Goal: Task Accomplishment & Management: Use online tool/utility

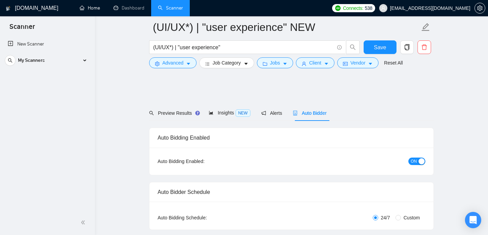
click at [86, 11] on link "Home" at bounding box center [90, 8] width 20 height 6
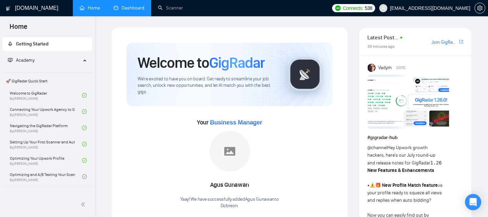
click at [133, 9] on link "Dashboard" at bounding box center [129, 8] width 31 height 6
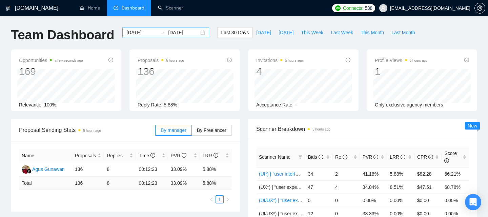
click at [177, 31] on input "2025-09-23" at bounding box center [183, 32] width 31 height 7
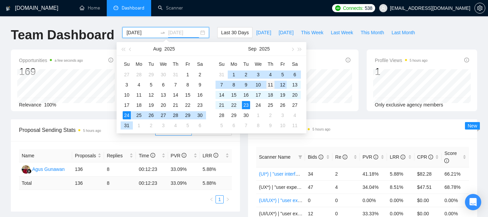
type input "2025-09-11"
click at [270, 85] on div "11" at bounding box center [271, 85] width 8 height 8
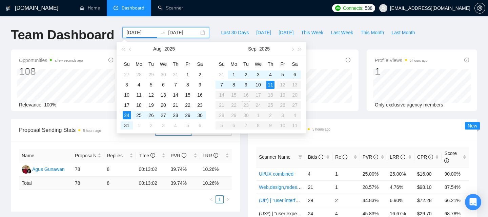
click at [330, 43] on div "Last 30 Days Today Yesterday This Week Last Week This Month Last Month" at bounding box center [318, 38] width 210 height 22
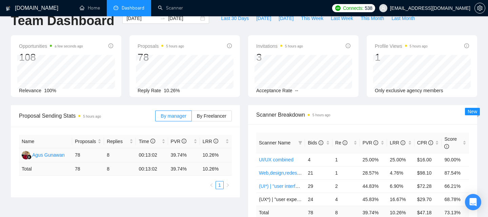
scroll to position [19, 0]
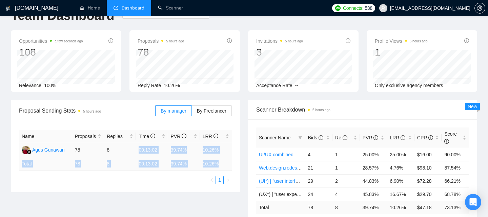
drag, startPoint x: 221, startPoint y: 167, endPoint x: 138, endPoint y: 147, distance: 85.0
click at [138, 147] on table "Name Proposals Replies Time PVR LRR Agus Gunawan 78 8 00:13:02 39.74% 10.26% To…" at bounding box center [125, 150] width 213 height 41
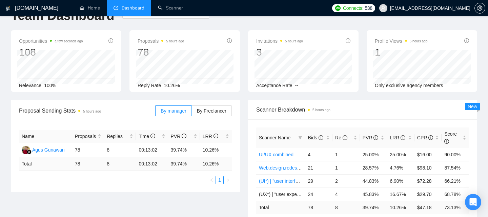
click at [188, 178] on ul "1" at bounding box center [125, 180] width 213 height 8
drag, startPoint x: 171, startPoint y: 150, endPoint x: 188, endPoint y: 151, distance: 17.0
click at [188, 151] on td "39.74%" at bounding box center [184, 150] width 32 height 14
drag, startPoint x: 203, startPoint y: 151, endPoint x: 227, endPoint y: 151, distance: 24.1
click at [227, 151] on td "10.26%" at bounding box center [216, 150] width 32 height 14
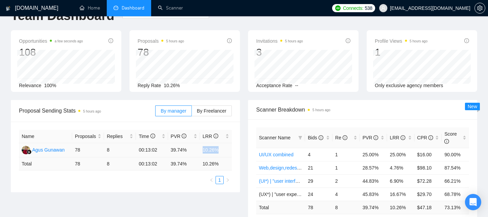
click at [203, 152] on td "10.26%" at bounding box center [216, 150] width 32 height 14
drag, startPoint x: 203, startPoint y: 152, endPoint x: 226, endPoint y: 152, distance: 22.7
click at [226, 152] on td "10.26%" at bounding box center [216, 150] width 32 height 14
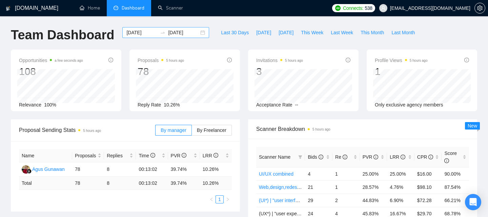
click at [196, 33] on div "2025-08-24 2025-09-11" at bounding box center [165, 32] width 87 height 11
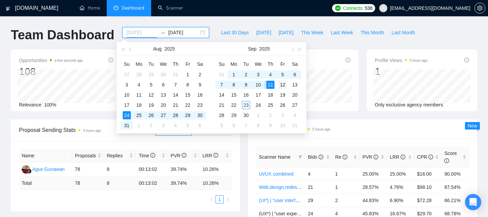
type input "2025-09-12"
click at [284, 84] on div "12" at bounding box center [283, 85] width 8 height 8
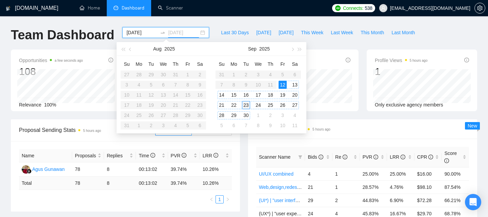
type input "2025-09-23"
click at [246, 105] on div "23" at bounding box center [246, 105] width 8 height 8
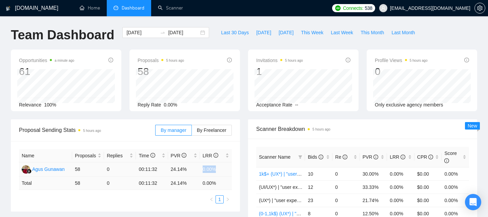
drag, startPoint x: 203, startPoint y: 170, endPoint x: 219, endPoint y: 170, distance: 15.9
click at [219, 170] on td "0.00%" at bounding box center [216, 169] width 32 height 14
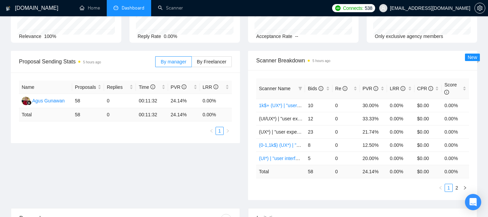
scroll to position [69, 0]
drag, startPoint x: 219, startPoint y: 98, endPoint x: 199, endPoint y: 97, distance: 19.3
click at [199, 98] on tr "Agus Gunawan 58 0 00:11:32 24.14% 0.00%" at bounding box center [125, 100] width 213 height 14
click at [199, 97] on td "24.14%" at bounding box center [184, 100] width 32 height 14
drag, startPoint x: 199, startPoint y: 98, endPoint x: 218, endPoint y: 99, distance: 18.3
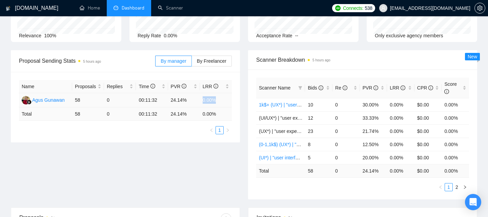
click at [218, 99] on tr "Agus Gunawan 58 0 00:11:32 24.14% 0.00%" at bounding box center [125, 100] width 213 height 14
click at [218, 99] on td "0.00%" at bounding box center [216, 100] width 32 height 14
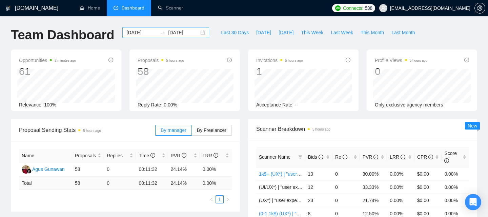
click at [198, 33] on div "2025-09-12 2025-09-23" at bounding box center [165, 32] width 87 height 11
click at [213, 33] on div "Last 30 Days Today Yesterday This Week Last Week This Month Last Month" at bounding box center [318, 38] width 210 height 22
click at [198, 33] on div "2025-09-12 2025-09-23" at bounding box center [165, 32] width 87 height 11
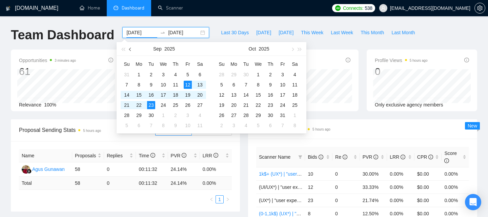
click at [129, 50] on button "button" at bounding box center [130, 49] width 7 height 14
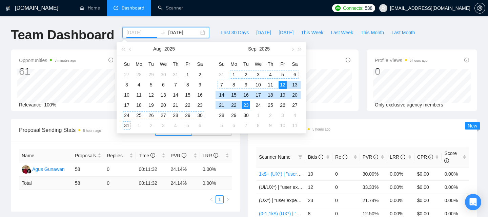
click at [127, 113] on div "24" at bounding box center [127, 115] width 8 height 8
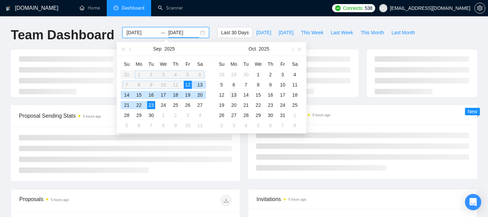
type input "2025-09-12"
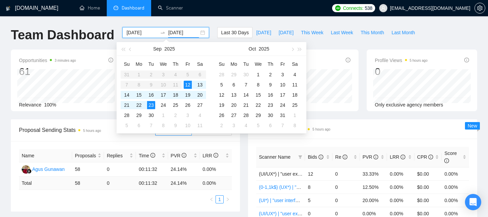
click at [178, 83] on table "Su Mo Tu We Th Fr Sa 31 1 2 3 4 5 6 7 8 9 10 11 12 13 14 15 16 17 18 19 20 21 2…" at bounding box center [163, 95] width 85 height 72
click at [131, 48] on span "button" at bounding box center [130, 48] width 3 height 3
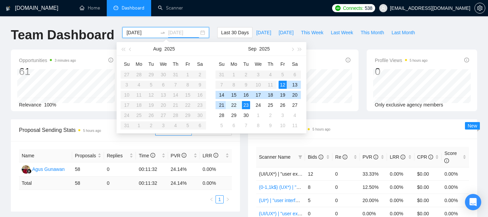
type input "2025-09-23"
click at [190, 91] on table "Su Mo Tu We Th Fr Sa 27 28 29 30 31 1 2 3 4 5 6 7 8 9 10 11 12 13 14 15 16 17 1…" at bounding box center [163, 95] width 85 height 72
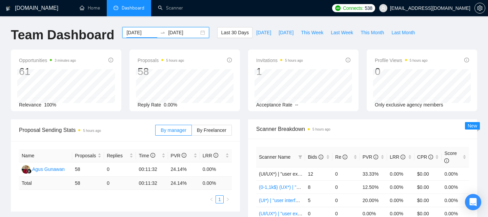
click at [142, 32] on input "2025-09-12" at bounding box center [141, 32] width 31 height 7
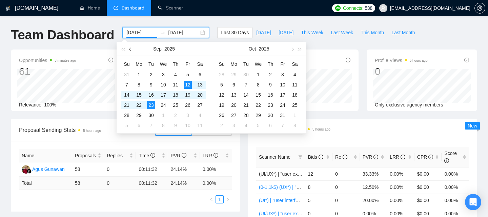
click at [133, 51] on button "button" at bounding box center [130, 49] width 7 height 14
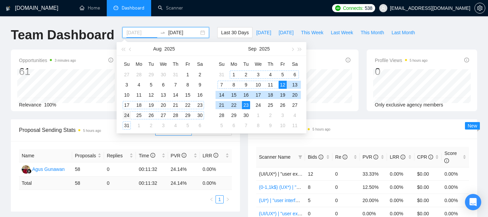
type input "2025-08-24"
click at [127, 118] on div "24" at bounding box center [127, 115] width 8 height 8
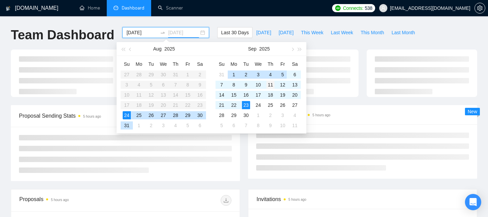
type input "2025-09-11"
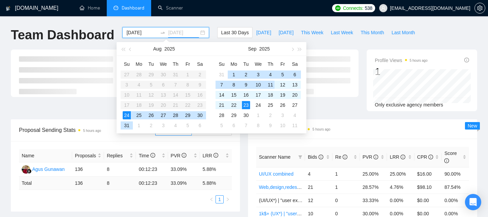
click at [271, 86] on div "11" at bounding box center [271, 85] width 8 height 8
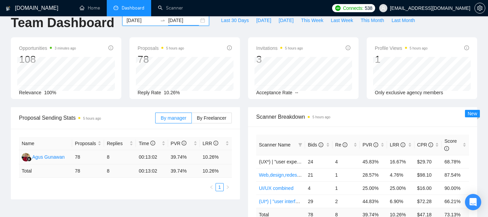
scroll to position [14, 0]
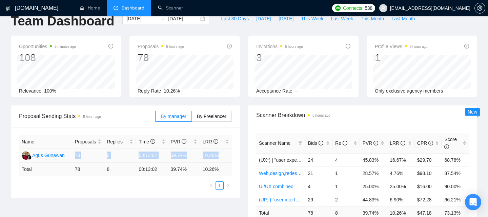
drag, startPoint x: 75, startPoint y: 155, endPoint x: 224, endPoint y: 157, distance: 149.9
click at [225, 157] on tr "Agus Gunawan 78 8 00:13:02 39.74% 10.26%" at bounding box center [125, 156] width 213 height 14
click at [224, 157] on td "10.26%" at bounding box center [216, 156] width 32 height 14
drag, startPoint x: 223, startPoint y: 157, endPoint x: 203, endPoint y: 155, distance: 19.8
click at [203, 155] on td "10.26%" at bounding box center [216, 156] width 32 height 14
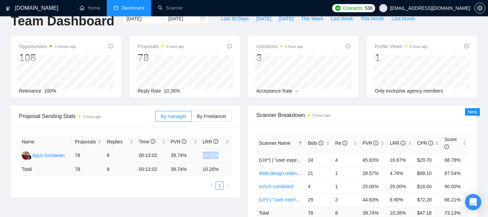
click at [203, 155] on td "10.26%" at bounding box center [216, 156] width 32 height 14
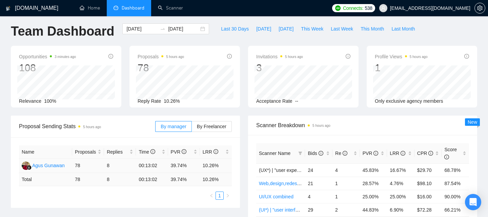
scroll to position [1, 0]
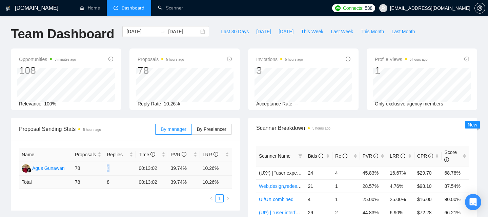
drag, startPoint x: 107, startPoint y: 168, endPoint x: 114, endPoint y: 168, distance: 7.1
click at [114, 168] on td "8" at bounding box center [120, 168] width 32 height 14
drag, startPoint x: 107, startPoint y: 168, endPoint x: 111, endPoint y: 168, distance: 3.7
click at [111, 168] on td "8" at bounding box center [120, 168] width 32 height 14
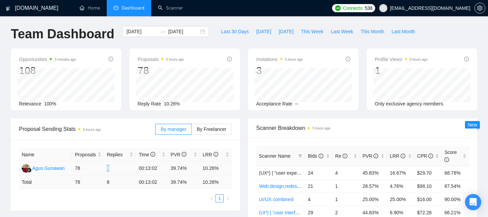
click at [111, 168] on td "8" at bounding box center [120, 168] width 32 height 14
drag, startPoint x: 110, startPoint y: 168, endPoint x: 101, endPoint y: 168, distance: 8.8
click at [101, 168] on tr "Agus Gunawan 78 8 00:13:02 39.74% 10.26%" at bounding box center [125, 168] width 213 height 14
click at [110, 168] on td "8" at bounding box center [120, 168] width 32 height 14
click at [225, 168] on td "10.26%" at bounding box center [216, 168] width 32 height 14
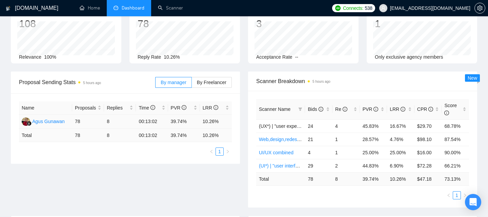
scroll to position [52, 0]
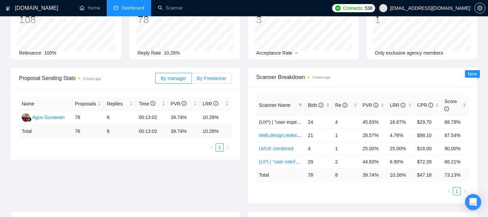
click at [212, 79] on span "By Freelancer" at bounding box center [211, 78] width 29 height 5
click at [192, 80] on input "By Freelancer" at bounding box center [192, 80] width 0 height 0
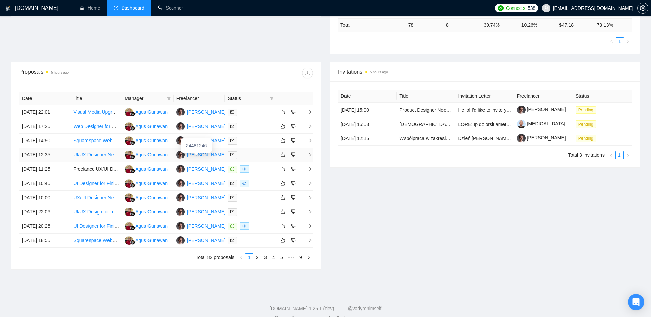
scroll to position [194, 0]
click at [312, 110] on td at bounding box center [306, 112] width 14 height 14
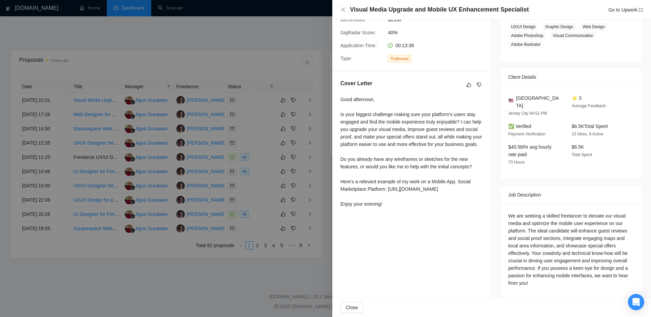
scroll to position [208, 0]
click at [230, 56] on div at bounding box center [325, 158] width 651 height 317
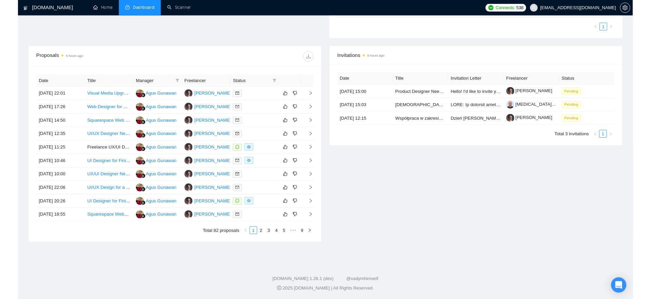
scroll to position [0, 0]
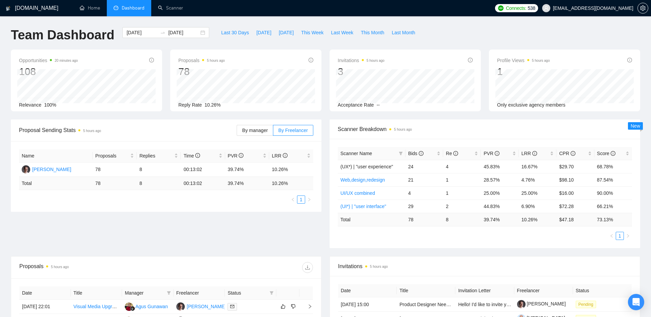
click at [71, 33] on h1 "Team Dashboard" at bounding box center [62, 35] width 103 height 16
click at [83, 5] on link "Home" at bounding box center [90, 8] width 20 height 6
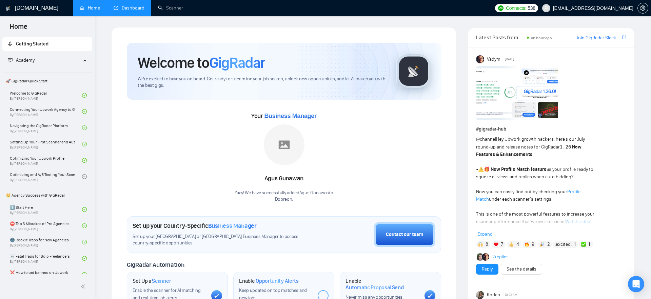
click at [127, 6] on link "Dashboard" at bounding box center [129, 8] width 31 height 6
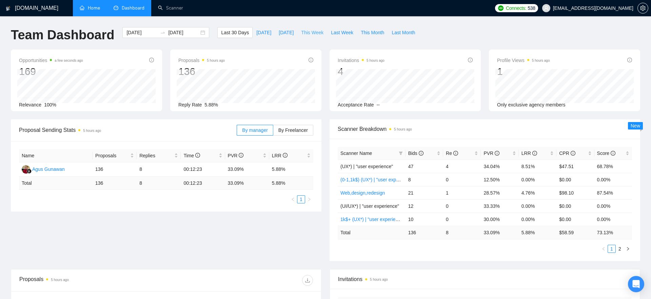
click at [314, 30] on span "This Week" at bounding box center [312, 32] width 22 height 7
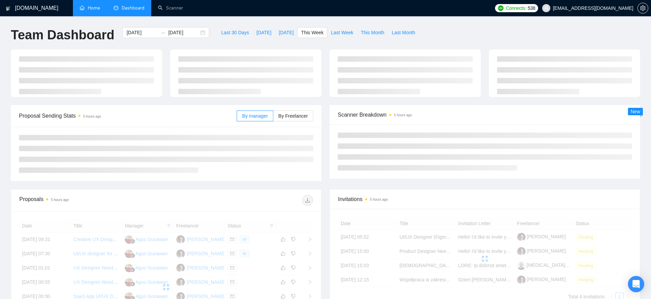
type input "[DATE]"
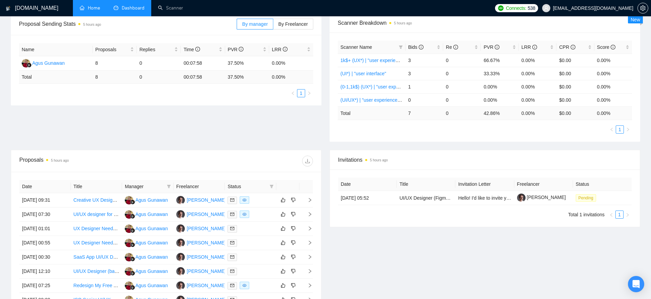
scroll to position [103, 0]
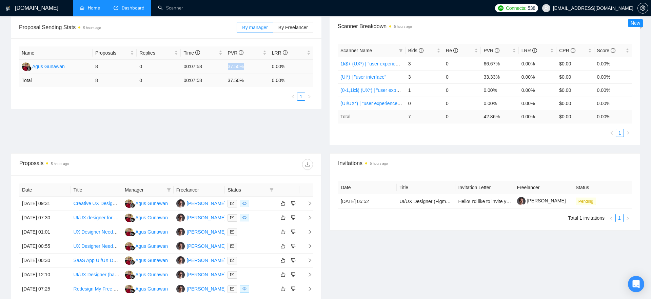
drag, startPoint x: 228, startPoint y: 67, endPoint x: 249, endPoint y: 66, distance: 20.7
click at [249, 66] on td "37.50%" at bounding box center [247, 67] width 44 height 14
drag, startPoint x: 249, startPoint y: 66, endPoint x: 229, endPoint y: 65, distance: 19.7
click at [229, 65] on td "37.50%" at bounding box center [247, 67] width 44 height 14
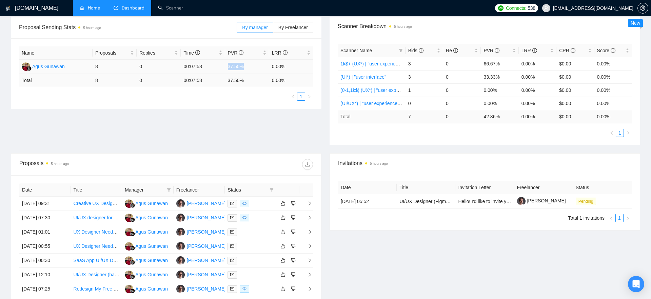
click at [225, 66] on td "37.50%" at bounding box center [247, 67] width 44 height 14
drag, startPoint x: 225, startPoint y: 66, endPoint x: 244, endPoint y: 66, distance: 18.6
click at [244, 66] on td "37.50%" at bounding box center [247, 67] width 44 height 14
drag, startPoint x: 244, startPoint y: 66, endPoint x: 225, endPoint y: 66, distance: 19.3
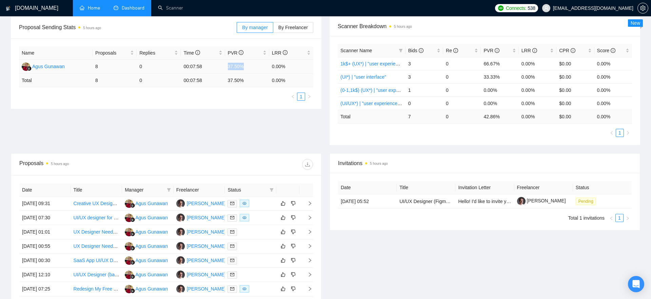
click at [224, 66] on tr "Agus Gunawan 8 0 00:07:58 37.50% 0.00%" at bounding box center [166, 67] width 294 height 14
click at [225, 66] on td "37.50%" at bounding box center [247, 67] width 44 height 14
drag, startPoint x: 225, startPoint y: 66, endPoint x: 248, endPoint y: 66, distance: 23.4
click at [249, 66] on td "37.50%" at bounding box center [247, 67] width 44 height 14
click at [248, 66] on td "37.50%" at bounding box center [247, 67] width 44 height 14
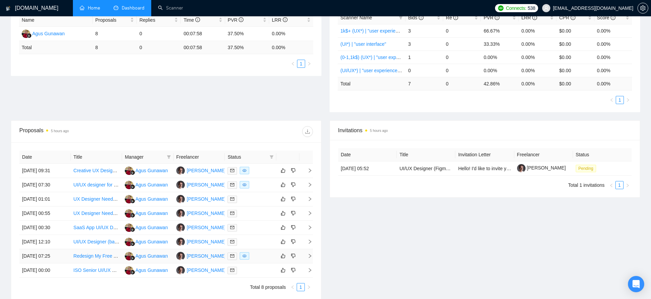
scroll to position [130, 0]
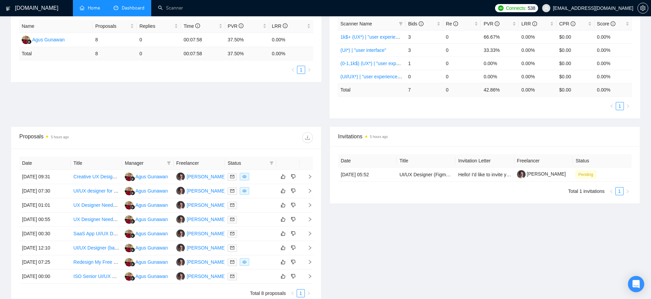
click at [142, 124] on div "Proposal Sending Stats 5 hours ago By manager By Freelancer Name Proposals Repl…" at bounding box center [325, 58] width 637 height 137
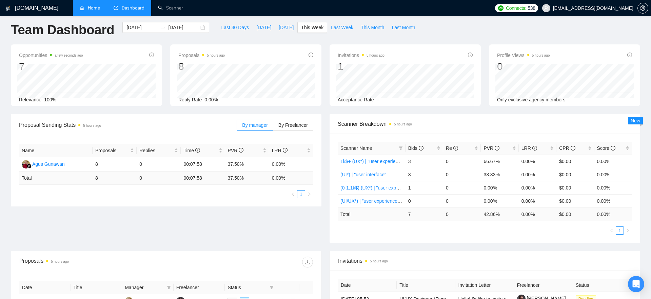
scroll to position [0, 0]
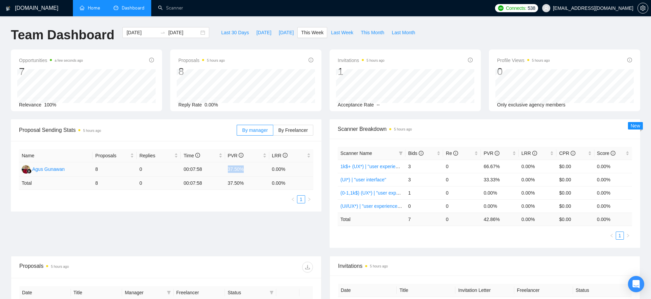
drag, startPoint x: 228, startPoint y: 169, endPoint x: 249, endPoint y: 169, distance: 20.3
click at [249, 169] on td "37.50%" at bounding box center [247, 169] width 44 height 14
click at [235, 171] on td "37.50%" at bounding box center [247, 169] width 44 height 14
drag, startPoint x: 229, startPoint y: 171, endPoint x: 251, endPoint y: 168, distance: 22.3
click at [251, 168] on td "37.50%" at bounding box center [247, 169] width 44 height 14
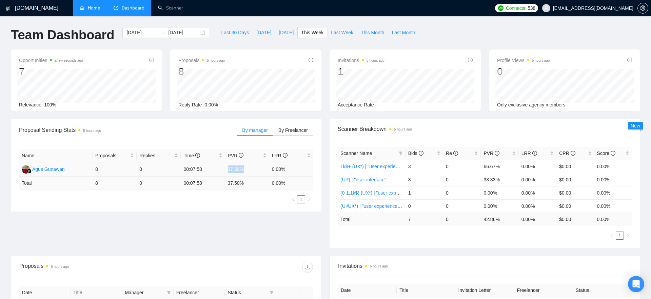
click at [251, 168] on td "37.50%" at bounding box center [247, 169] width 44 height 14
drag, startPoint x: 248, startPoint y: 171, endPoint x: 228, endPoint y: 170, distance: 20.0
click at [228, 170] on td "37.50%" at bounding box center [247, 169] width 44 height 14
drag, startPoint x: 228, startPoint y: 170, endPoint x: 246, endPoint y: 170, distance: 18.3
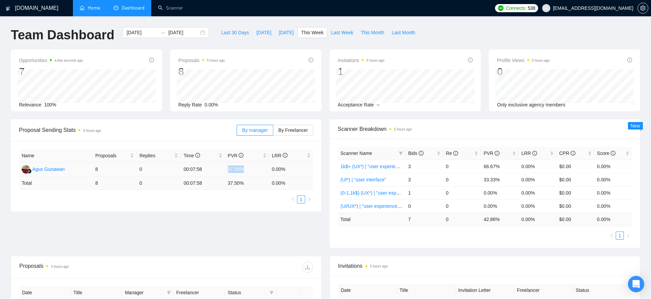
click at [247, 170] on td "37.50%" at bounding box center [247, 169] width 44 height 14
click at [246, 170] on td "37.50%" at bounding box center [247, 169] width 44 height 14
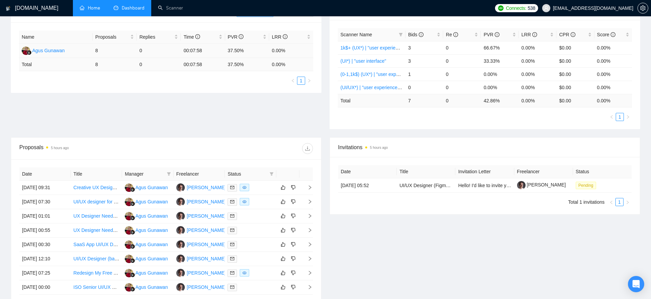
scroll to position [120, 0]
click at [310, 186] on icon "right" at bounding box center [310, 186] width 2 height 4
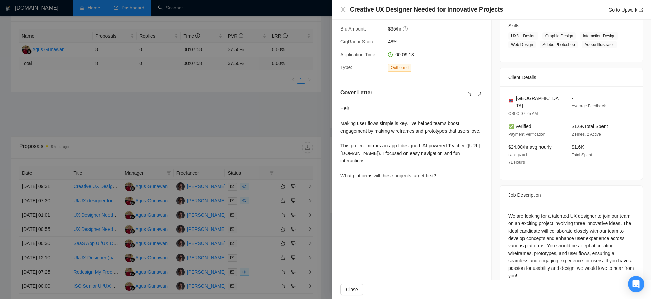
scroll to position [129, 0]
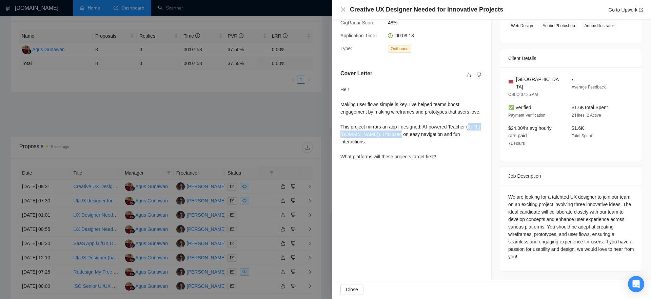
drag, startPoint x: 342, startPoint y: 149, endPoint x: 411, endPoint y: 150, distance: 68.8
click at [411, 150] on div "Hei! Making user flows simple is key. I’ve helped teams boost engagement by mak…" at bounding box center [411, 123] width 143 height 75
click at [246, 118] on div at bounding box center [325, 149] width 651 height 299
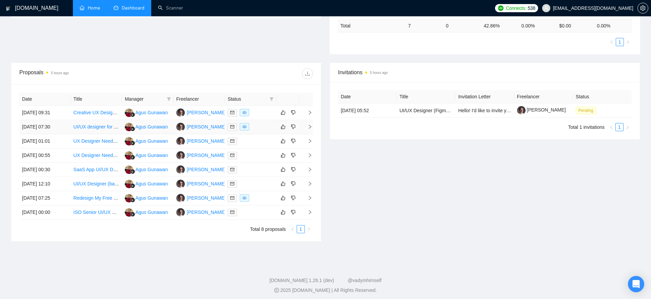
scroll to position [197, 0]
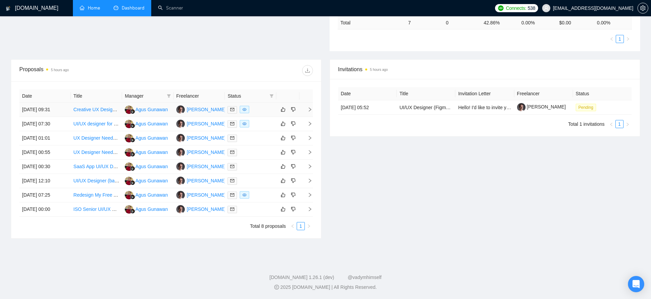
click at [308, 110] on icon "right" at bounding box center [310, 109] width 5 height 5
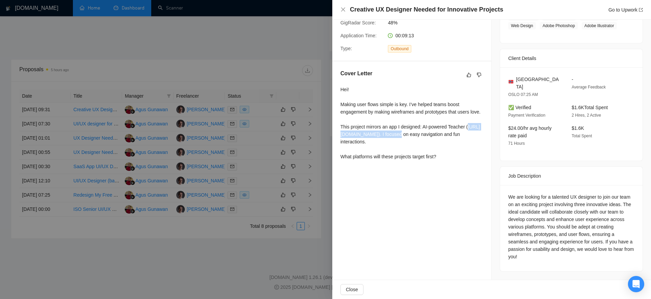
drag, startPoint x: 342, startPoint y: 148, endPoint x: 410, endPoint y: 150, distance: 68.2
click at [410, 150] on div "Hei! Making user flows simple is key. I’ve helped teams boost engagement by mak…" at bounding box center [411, 123] width 143 height 75
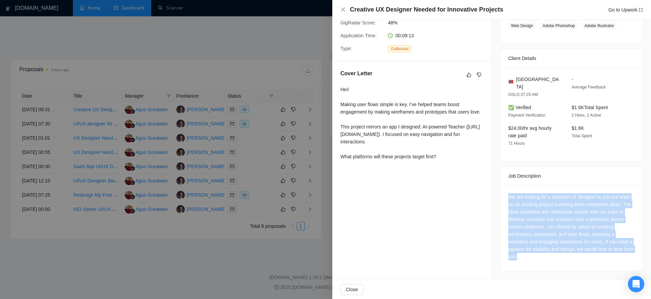
drag, startPoint x: 506, startPoint y: 195, endPoint x: 577, endPoint y: 259, distance: 96.5
click at [488, 234] on div "We are looking for a talented UX designer to join our team on an exciting proje…" at bounding box center [571, 228] width 142 height 86
click at [488, 234] on div "We are looking for a talented UX designer to join our team on an exciting proje…" at bounding box center [571, 226] width 126 height 67
drag, startPoint x: 573, startPoint y: 262, endPoint x: 496, endPoint y: 185, distance: 108.4
click at [488, 185] on div "Job Posting Details Overview 23 Sep, 2025 09:22 Published Unspecified Hourly Ra…" at bounding box center [571, 85] width 159 height 389
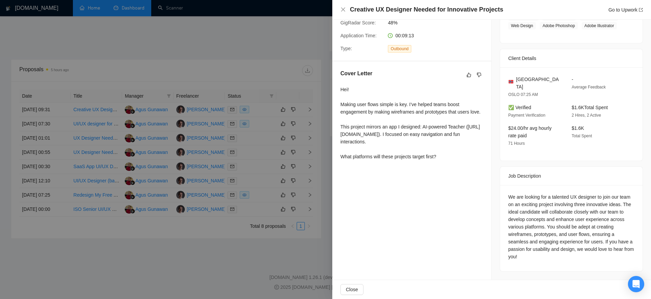
click at [488, 185] on div "Job Posting Details Overview 23 Sep, 2025 09:22 Published Unspecified Hourly Ra…" at bounding box center [571, 85] width 159 height 389
click at [305, 120] on div at bounding box center [325, 149] width 651 height 299
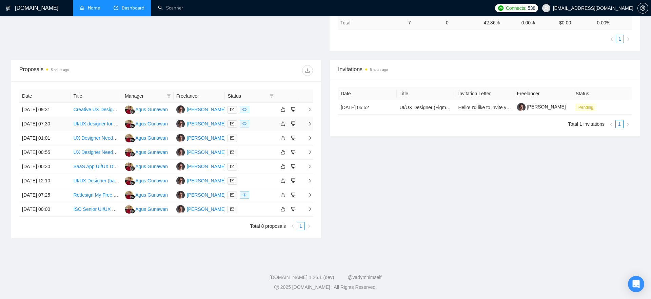
click at [312, 122] on icon "right" at bounding box center [310, 123] width 5 height 5
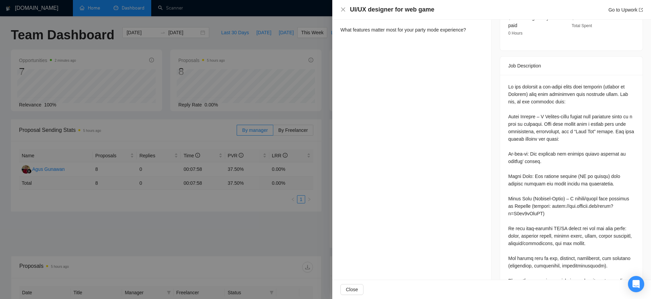
scroll to position [261, 0]
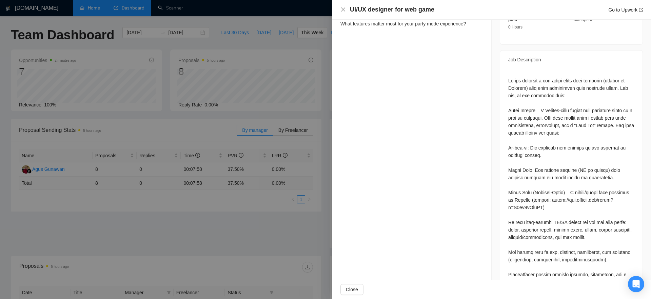
click at [238, 230] on div at bounding box center [325, 149] width 651 height 299
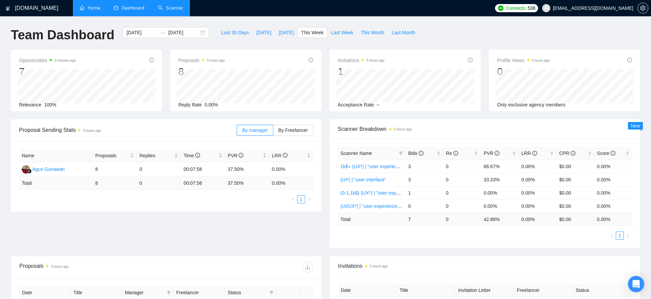
click at [170, 11] on link "Scanner" at bounding box center [170, 8] width 25 height 6
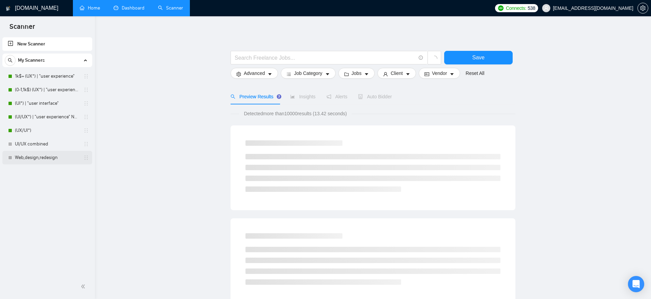
click at [36, 158] on link "Web,design,redesign" at bounding box center [47, 158] width 64 height 14
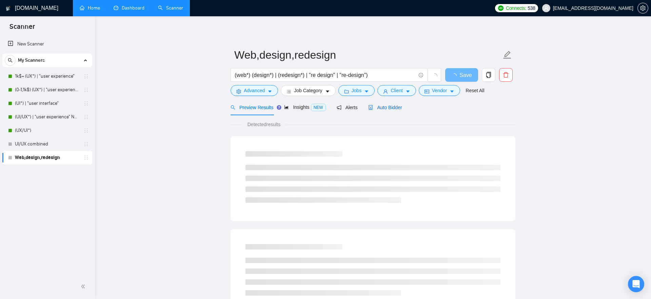
click at [383, 106] on span "Auto Bidder" at bounding box center [385, 107] width 34 height 5
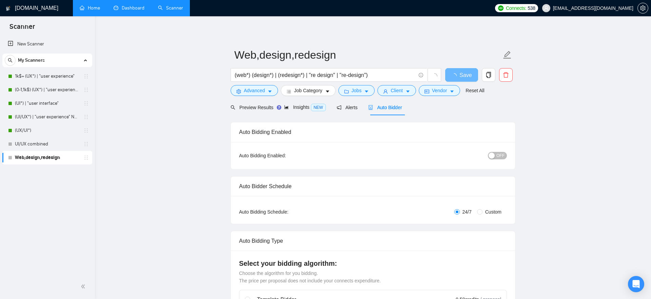
checkbox input "true"
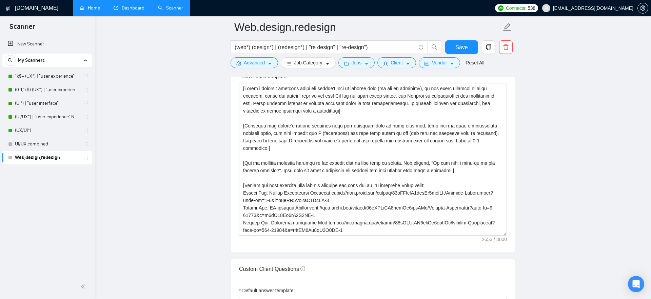
scroll to position [745, 0]
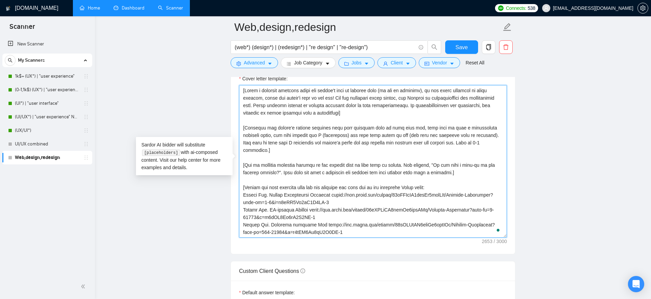
drag, startPoint x: 241, startPoint y: 91, endPoint x: 438, endPoint y: 132, distance: 201.4
click at [438, 132] on textarea "Cover letter template:" at bounding box center [373, 161] width 268 height 153
click at [482, 165] on textarea "Cover letter template:" at bounding box center [373, 161] width 268 height 153
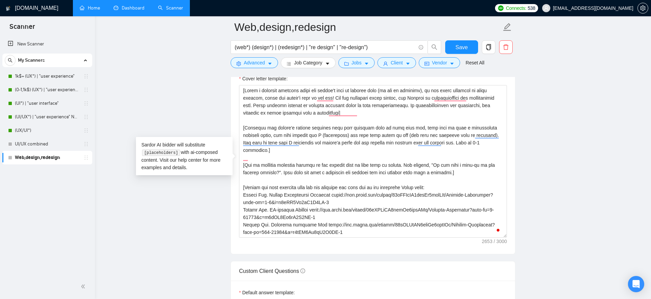
click at [488, 163] on div "Cover letter template:" at bounding box center [373, 160] width 284 height 187
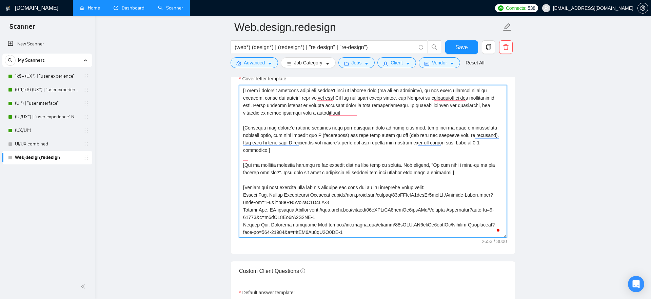
click at [478, 163] on textarea "Cover letter template:" at bounding box center [373, 161] width 268 height 153
drag, startPoint x: 243, startPoint y: 91, endPoint x: 345, endPoint y: 128, distance: 108.0
click at [345, 128] on textarea "Cover letter template:" at bounding box center [373, 161] width 268 height 153
click at [408, 170] on textarea "Cover letter template:" at bounding box center [373, 161] width 268 height 153
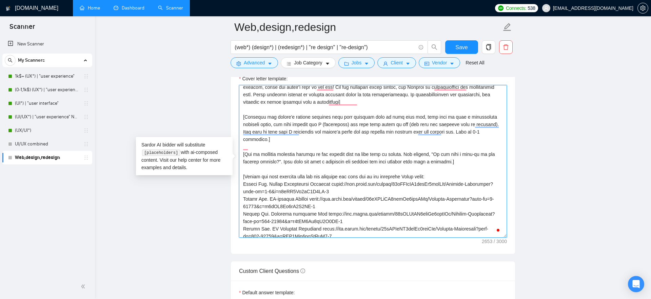
scroll to position [0, 0]
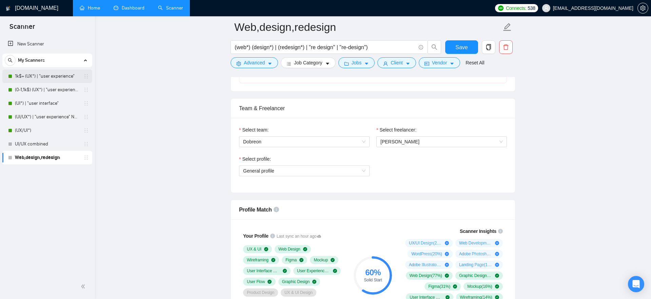
click at [46, 77] on link "1k$+ (UX*) | "user experience"" at bounding box center [47, 77] width 64 height 14
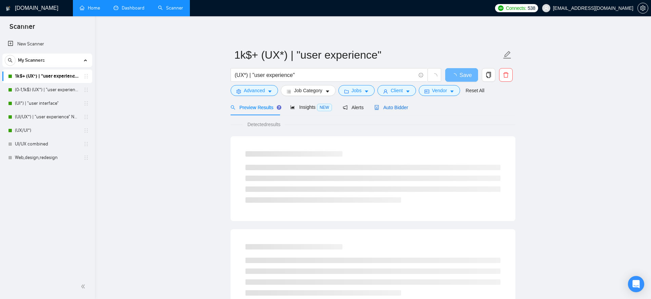
click at [390, 110] on div "Auto Bidder" at bounding box center [391, 107] width 34 height 7
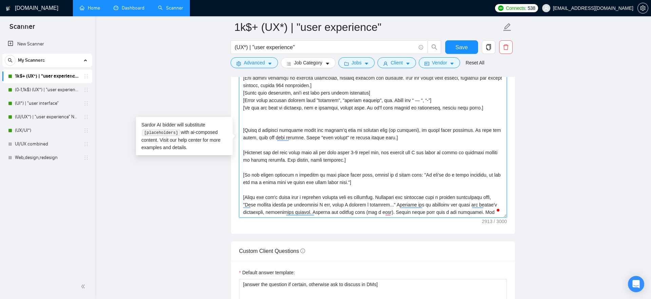
drag, startPoint x: 393, startPoint y: 130, endPoint x: 420, endPoint y: 129, distance: 27.2
click at [420, 129] on textarea "Cover letter template:" at bounding box center [373, 141] width 268 height 153
click at [416, 130] on textarea "Cover letter template:" at bounding box center [373, 141] width 268 height 153
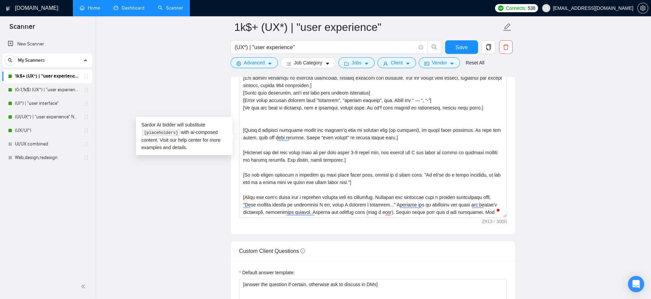
click at [237, 191] on div "Cover letter template:" at bounding box center [373, 140] width 284 height 187
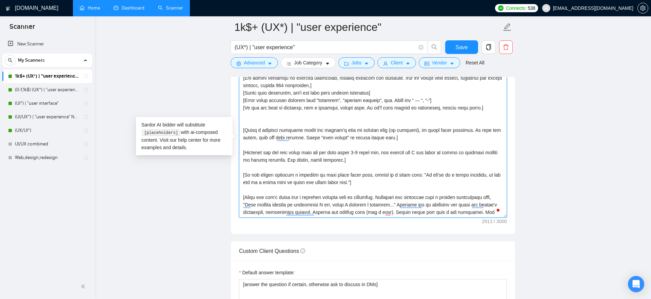
click at [412, 137] on textarea "Cover letter template:" at bounding box center [373, 141] width 268 height 153
click at [418, 137] on textarea "Cover letter template:" at bounding box center [373, 141] width 268 height 153
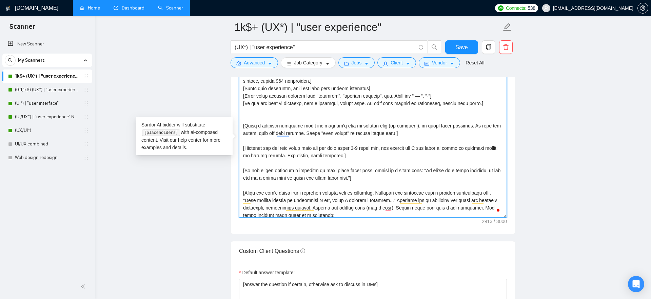
click at [258, 165] on textarea "Cover letter template:" at bounding box center [373, 141] width 268 height 153
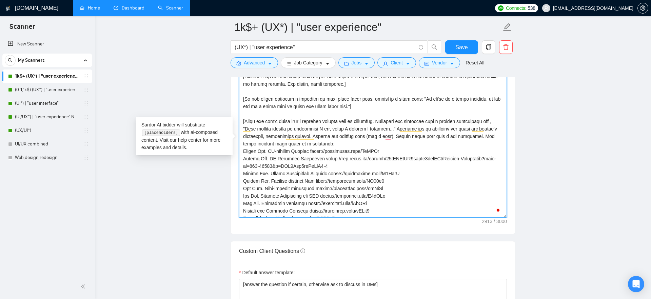
scroll to position [91, 0]
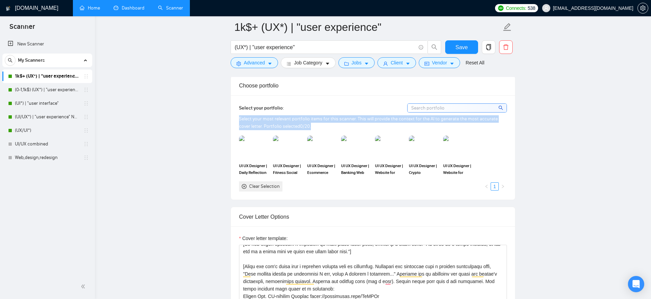
drag, startPoint x: 302, startPoint y: 127, endPoint x: 236, endPoint y: 119, distance: 67.3
click at [236, 119] on div "Select your portfolio: Select your most relevant portfolio items for this scann…" at bounding box center [373, 147] width 284 height 104
drag, startPoint x: 236, startPoint y: 119, endPoint x: 307, endPoint y: 124, distance: 71.0
click at [307, 124] on div "Select your portfolio: Select your most relevant portfolio items for this scann…" at bounding box center [373, 147] width 284 height 104
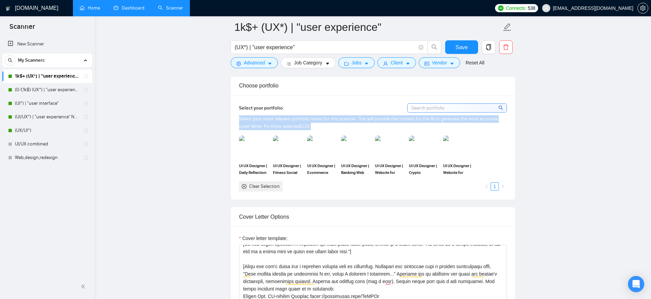
click at [488, 121] on span "Select your most relevant portfolio items for this scanner. This will provide t…" at bounding box center [368, 122] width 259 height 13
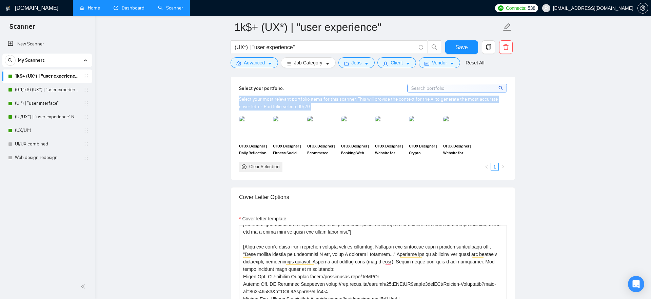
drag, startPoint x: 236, startPoint y: 99, endPoint x: 308, endPoint y: 107, distance: 72.7
click at [308, 107] on div "Select your portfolio: Select your most relevant portfolio items for this scann…" at bounding box center [373, 128] width 284 height 104
click at [308, 107] on div "Select your most relevant portfolio items for this scanner. This will provide t…" at bounding box center [373, 103] width 268 height 15
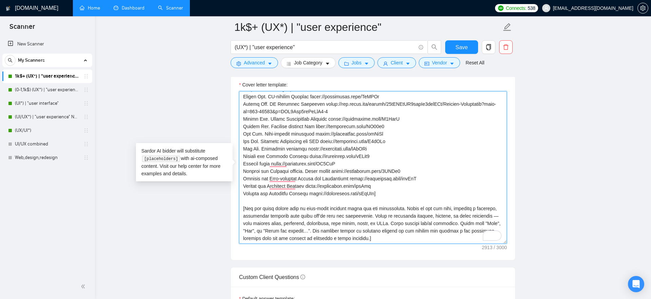
drag, startPoint x: 419, startPoint y: 231, endPoint x: 263, endPoint y: 214, distance: 156.6
click at [263, 214] on textarea "Cover letter template:" at bounding box center [373, 167] width 268 height 153
click at [244, 201] on textarea "Cover letter template:" at bounding box center [373, 167] width 268 height 153
click at [419, 230] on textarea "Cover letter template:" at bounding box center [373, 167] width 268 height 153
drag, startPoint x: 413, startPoint y: 230, endPoint x: 246, endPoint y: 210, distance: 167.7
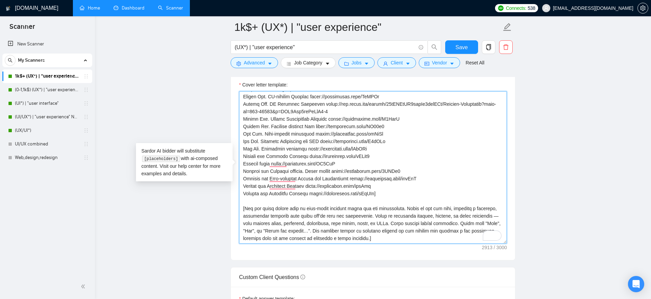
click at [246, 210] on textarea "Cover letter template:" at bounding box center [373, 167] width 268 height 153
click at [242, 203] on textarea "Cover letter template:" at bounding box center [373, 167] width 268 height 153
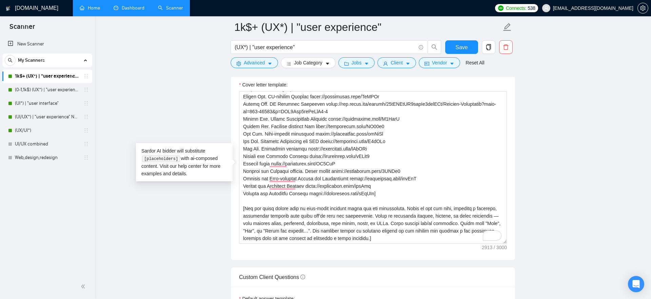
click at [170, 184] on main "1k$+ (UX*) | "user experience" (UX*) | "user experience" Save Advanced Job Cate…" at bounding box center [373, 227] width 534 height 1924
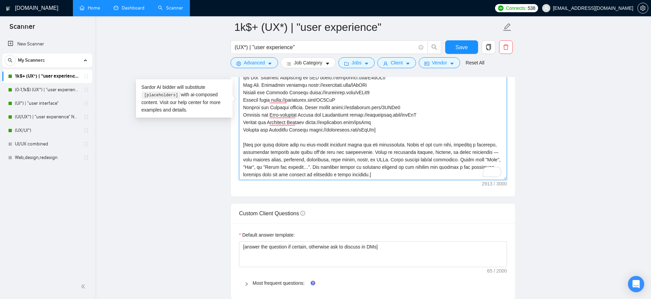
drag, startPoint x: 415, startPoint y: 171, endPoint x: 245, endPoint y: 139, distance: 173.1
click at [245, 139] on textarea "Cover letter template:" at bounding box center [373, 103] width 268 height 153
click at [244, 139] on textarea "Cover letter template:" at bounding box center [373, 103] width 268 height 153
drag, startPoint x: 243, startPoint y: 137, endPoint x: 413, endPoint y: 170, distance: 172.6
click at [413, 170] on textarea "Cover letter template:" at bounding box center [373, 103] width 268 height 153
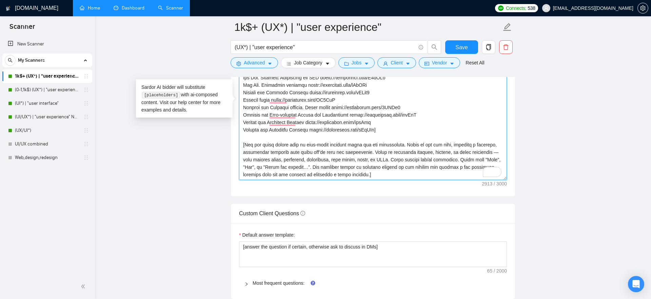
click at [413, 170] on textarea "Cover letter template:" at bounding box center [373, 103] width 268 height 153
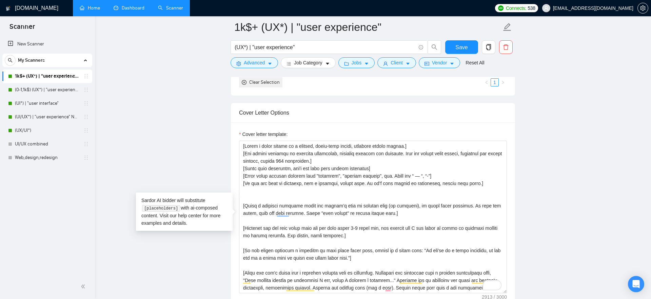
click at [134, 11] on link "Dashboard" at bounding box center [129, 8] width 31 height 6
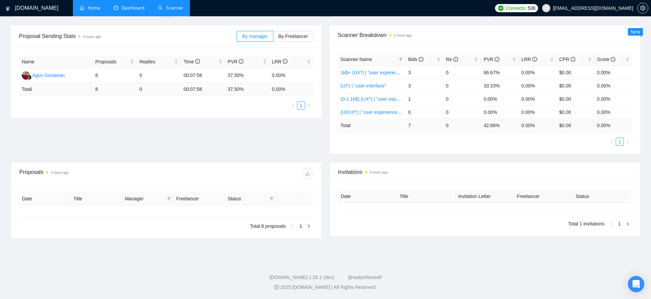
type input "2025-08-24"
type input "2025-09-23"
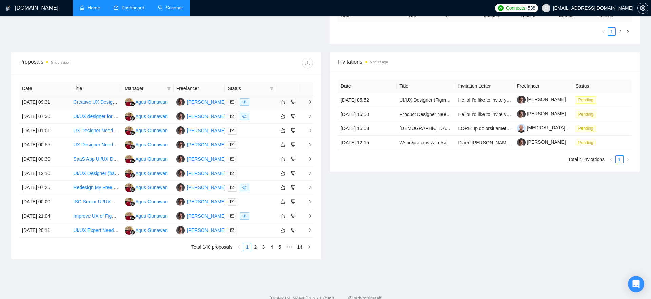
click at [310, 100] on icon "right" at bounding box center [310, 102] width 5 height 5
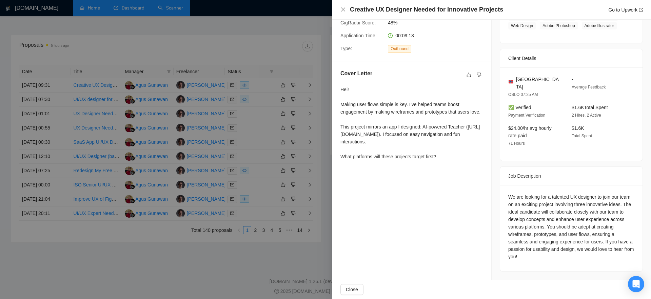
click at [302, 66] on div at bounding box center [325, 149] width 651 height 299
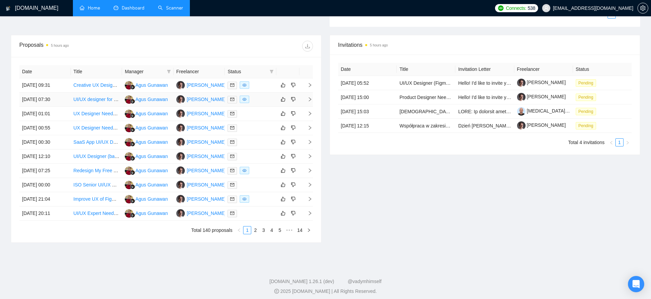
click at [309, 96] on td at bounding box center [306, 100] width 14 height 14
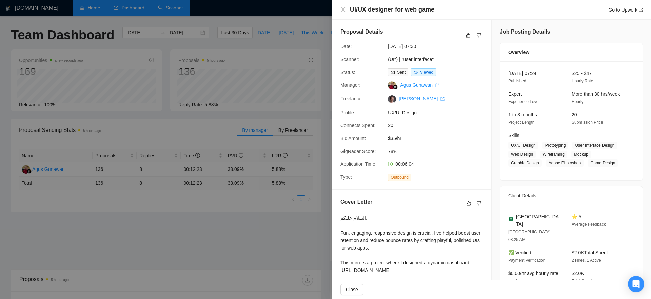
click at [319, 133] on div at bounding box center [325, 149] width 651 height 299
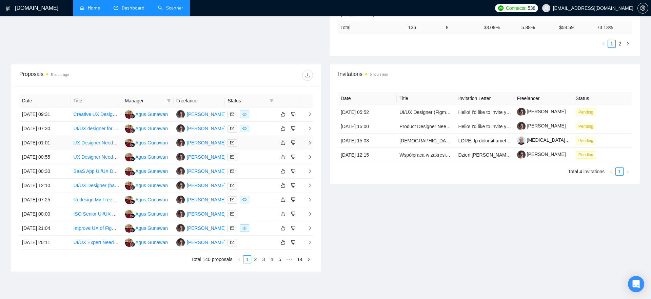
click at [310, 141] on icon "right" at bounding box center [310, 142] width 5 height 5
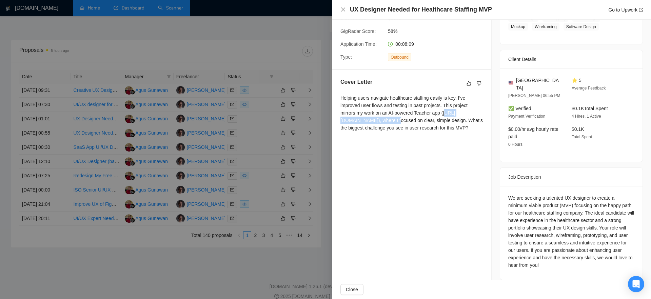
drag, startPoint x: 411, startPoint y: 119, endPoint x: 344, endPoint y: 121, distance: 66.8
click at [344, 121] on div "Helping users navigate healthcare staffing easily is key. I’ve improved user fl…" at bounding box center [411, 112] width 143 height 37
click at [488, 229] on div "We are seeking a talented UX designer to create a minimum viable product (MVP) …" at bounding box center [571, 231] width 126 height 75
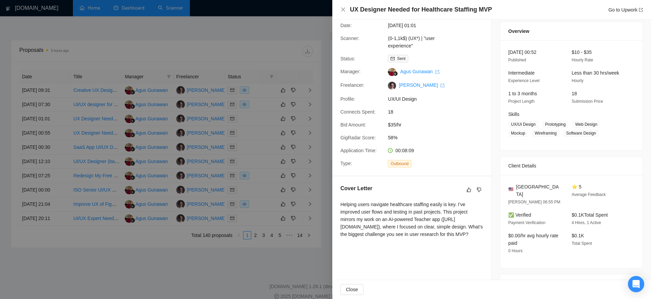
scroll to position [21, 0]
drag, startPoint x: 492, startPoint y: 7, endPoint x: 350, endPoint y: 13, distance: 141.5
click at [350, 13] on div "UX Designer Needed for Healthcare Staffing MVP Go to Upwork" at bounding box center [496, 9] width 293 height 8
click at [351, 13] on h4 "UX Designer Needed for Healthcare Staffing MVP" at bounding box center [421, 9] width 142 height 8
drag, startPoint x: 350, startPoint y: 12, endPoint x: 518, endPoint y: 5, distance: 168.3
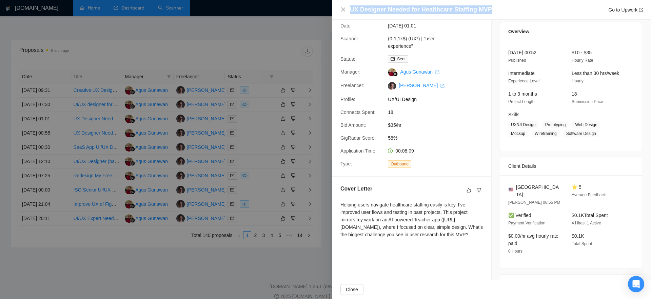
click at [488, 6] on div "UX Designer Needed for Healthcare Staffing MVP Go to Upwork" at bounding box center [496, 9] width 293 height 8
click at [488, 5] on div "UX Designer Needed for Healthcare Staffing MVP Go to Upwork" at bounding box center [496, 9] width 293 height 8
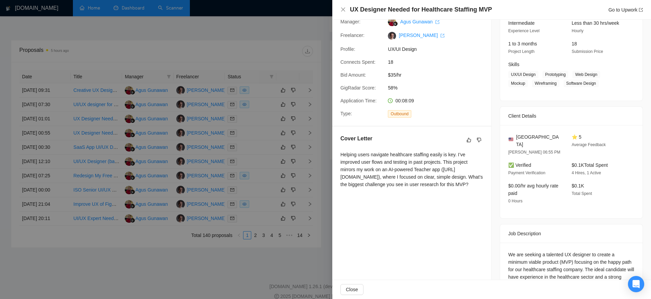
scroll to position [74, 0]
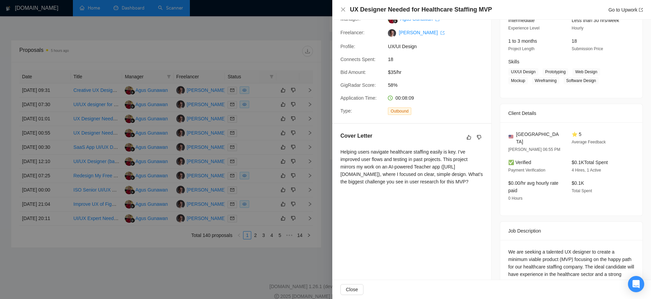
click at [313, 134] on div at bounding box center [325, 149] width 651 height 299
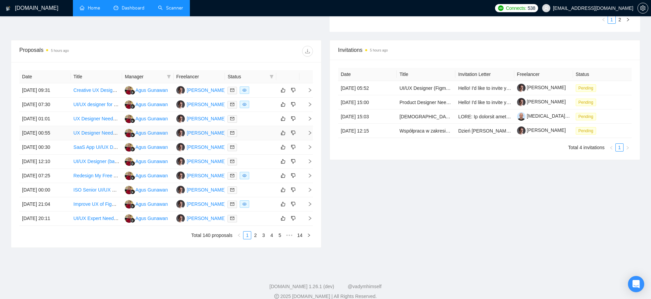
click at [309, 133] on icon "right" at bounding box center [310, 133] width 5 height 5
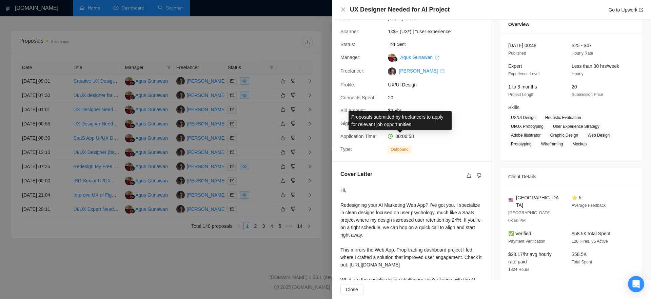
scroll to position [25, 0]
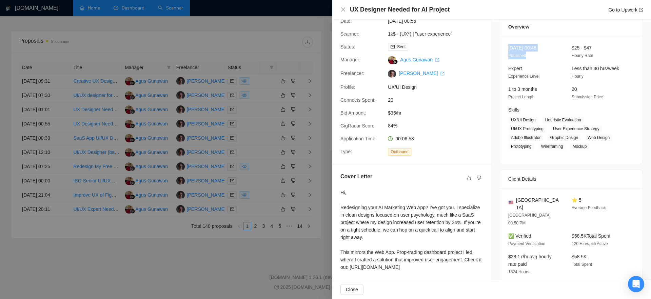
drag, startPoint x: 508, startPoint y: 47, endPoint x: 536, endPoint y: 56, distance: 29.5
click at [488, 56] on div "23 Sep, 2025 00:48 Published" at bounding box center [535, 51] width 58 height 15
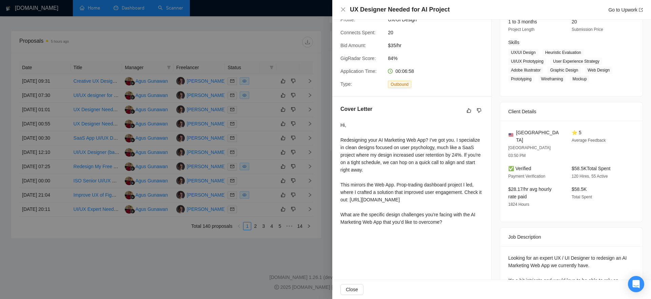
scroll to position [94, 0]
click at [319, 116] on div at bounding box center [325, 149] width 651 height 299
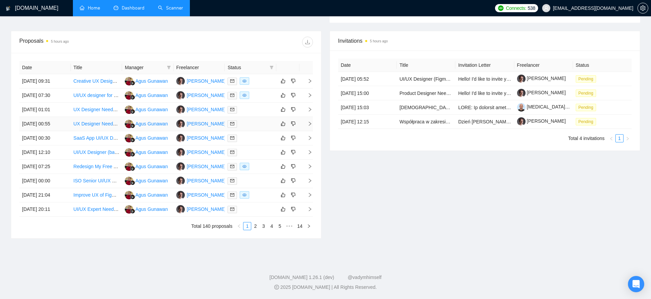
click at [308, 124] on icon "right" at bounding box center [310, 123] width 5 height 5
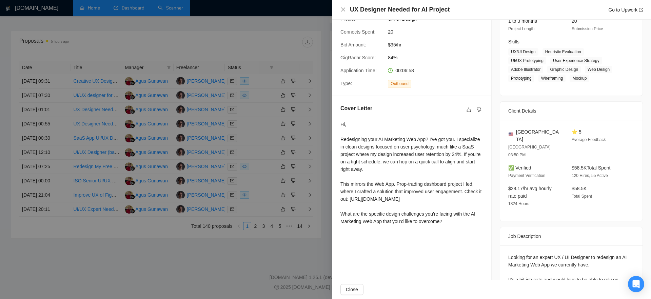
click at [319, 128] on div at bounding box center [325, 149] width 651 height 299
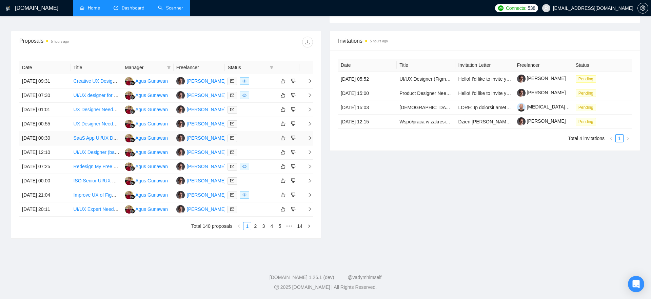
click at [311, 136] on icon "right" at bounding box center [310, 138] width 5 height 5
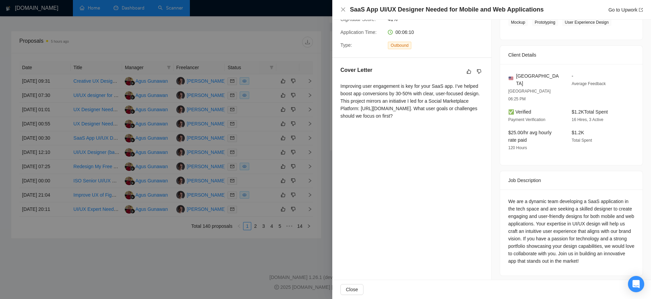
scroll to position [136, 0]
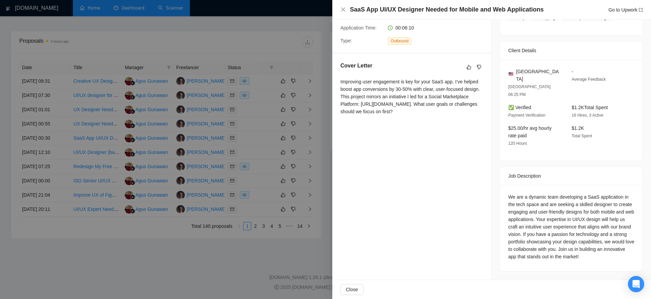
drag, startPoint x: 339, startPoint y: 80, endPoint x: 447, endPoint y: 111, distance: 111.6
click at [447, 111] on div "Cover Letter Improving user engagement is key for your SaaS app. I’ve helped bo…" at bounding box center [411, 90] width 159 height 73
click at [447, 111] on div "Improving user engagement is key for your SaaS app. I’ve helped boost app conve…" at bounding box center [411, 96] width 143 height 37
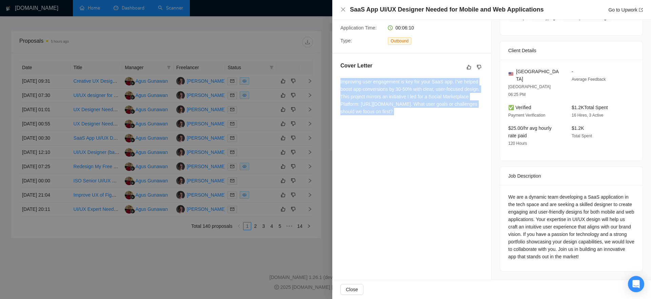
drag, startPoint x: 447, startPoint y: 111, endPoint x: 336, endPoint y: 82, distance: 113.7
click at [336, 82] on div "Cover Letter Improving user engagement is key for your SaaS app. I’ve helped bo…" at bounding box center [411, 90] width 159 height 73
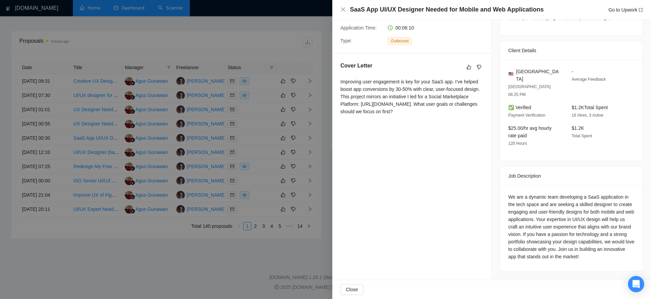
click at [321, 125] on div at bounding box center [325, 149] width 651 height 299
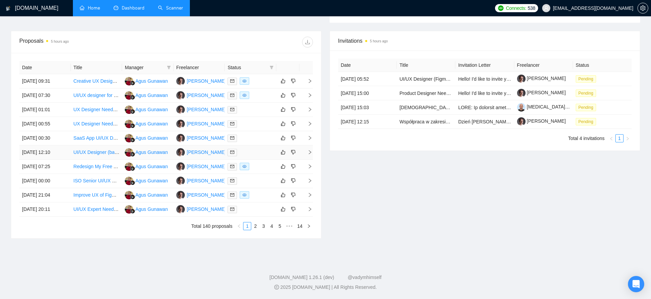
click at [309, 153] on icon "right" at bounding box center [310, 152] width 5 height 5
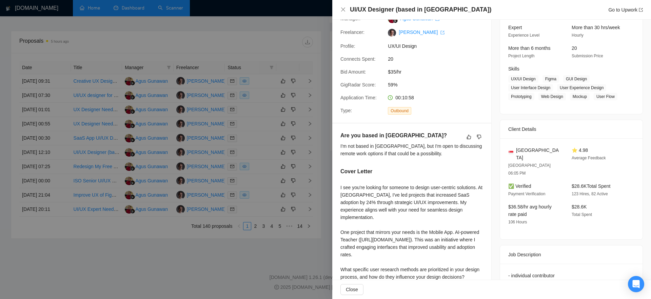
scroll to position [61, 0]
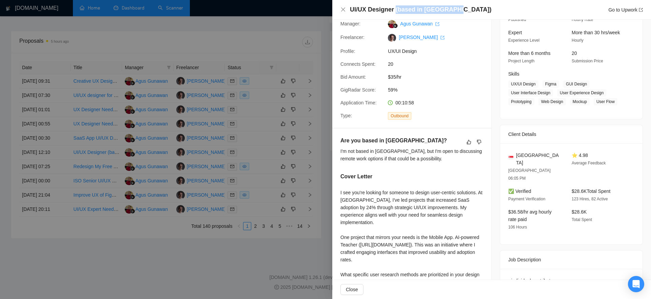
drag, startPoint x: 460, startPoint y: 6, endPoint x: 394, endPoint y: 11, distance: 66.3
click at [394, 11] on div "UI/UX Designer (based in Singapore) Go to Upwork" at bounding box center [496, 9] width 293 height 8
click at [394, 11] on h4 "UI/UX Designer (based in [GEOGRAPHIC_DATA])" at bounding box center [420, 9] width 141 height 8
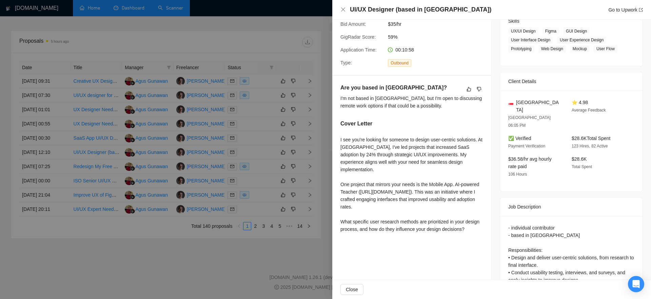
scroll to position [123, 0]
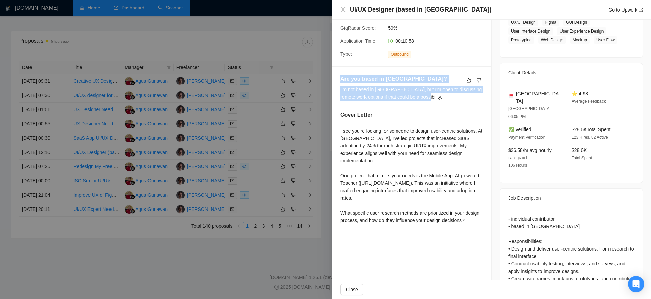
drag, startPoint x: 340, startPoint y: 80, endPoint x: 444, endPoint y: 103, distance: 106.7
click at [444, 103] on div "Are you based in Singapore? I'm not based in Singapore, but I'm open to discuss…" at bounding box center [411, 151] width 159 height 168
click at [444, 103] on div "Are you based in Singapore? I'm not based in Singapore, but I'm open to discuss…" at bounding box center [411, 90] width 143 height 31
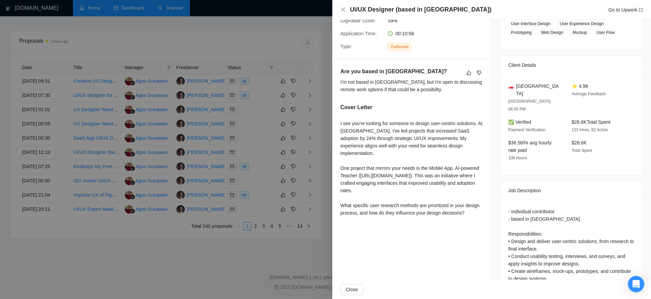
scroll to position [133, 0]
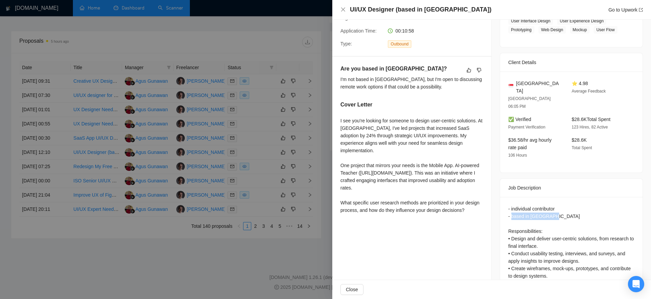
drag, startPoint x: 512, startPoint y: 210, endPoint x: 559, endPoint y: 210, distance: 47.1
click at [488, 210] on div "- individual contributor - based in Singapore Responsibilities: • Design and de…" at bounding box center [571, 294] width 126 height 179
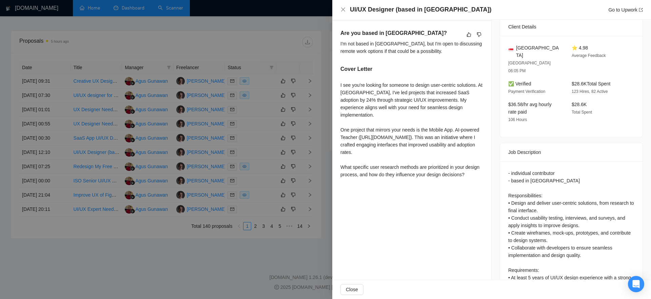
scroll to position [180, 0]
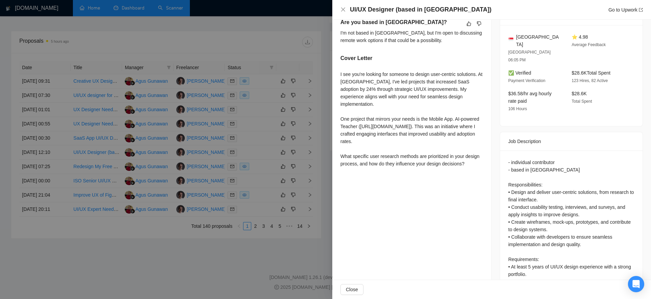
click at [375, 81] on div "I see you're looking for someone to design user-centric solutions. At Dobreon, …" at bounding box center [411, 119] width 143 height 97
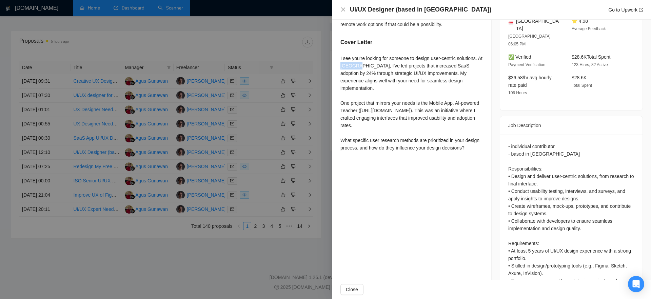
scroll to position [187, 0]
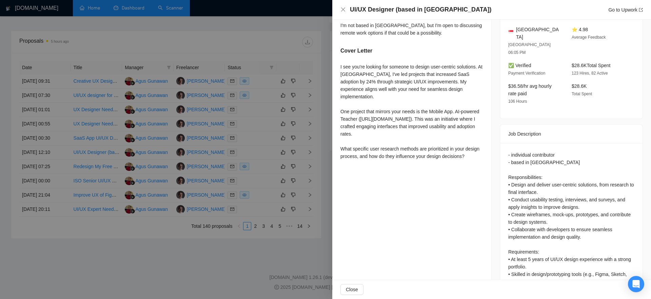
click at [318, 144] on div at bounding box center [325, 149] width 651 height 299
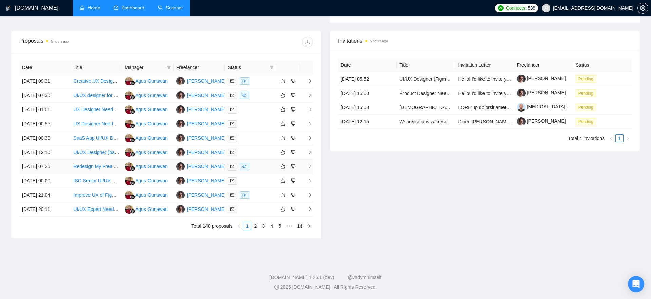
click at [310, 167] on icon "right" at bounding box center [310, 166] width 2 height 4
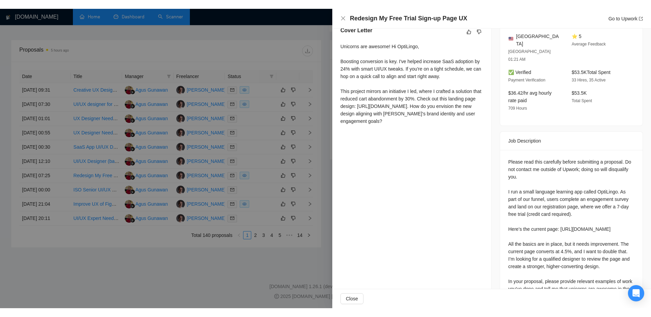
scroll to position [221, 0]
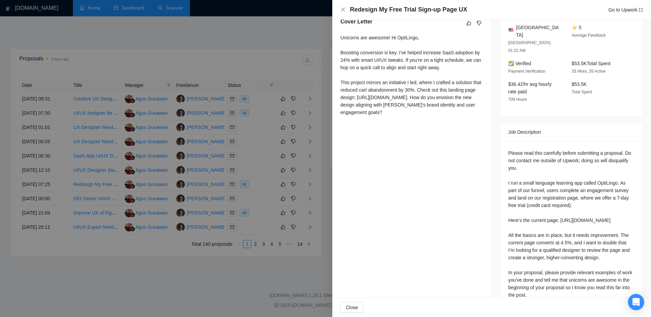
click at [172, 76] on div at bounding box center [325, 158] width 651 height 317
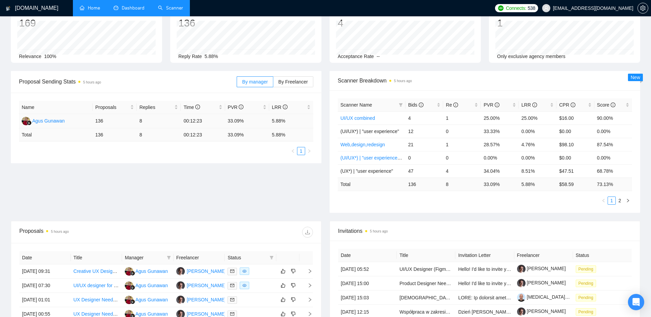
scroll to position [0, 0]
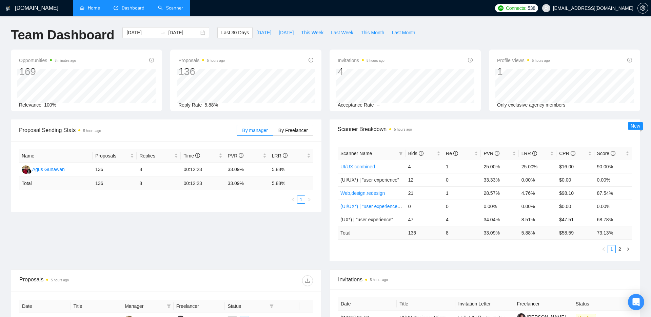
click at [318, 26] on div "GigRadar.io Home Dashboard Scanner Connects: 538 nikita0gavr@gmail.com Team Das…" at bounding box center [325, 268] width 651 height 537
click at [314, 35] on span "This Week" at bounding box center [312, 32] width 22 height 7
type input "[DATE]"
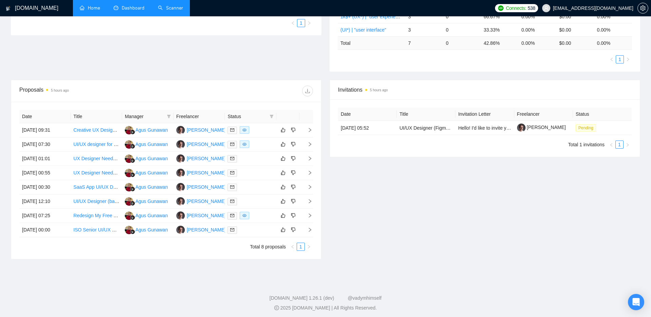
scroll to position [179, 0]
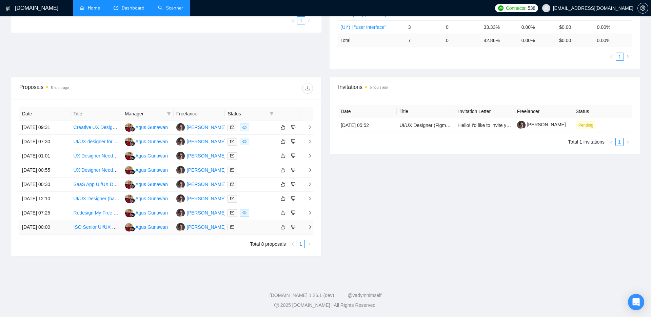
click at [309, 225] on icon "right" at bounding box center [310, 227] width 2 height 4
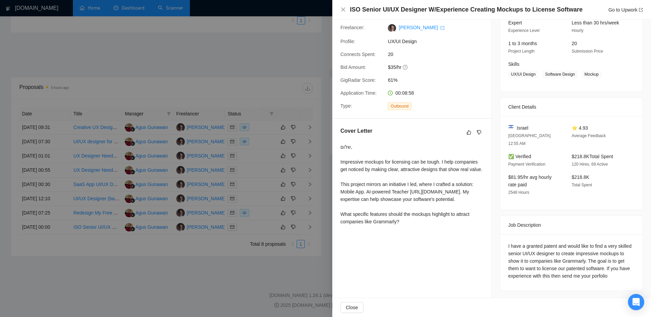
click at [262, 234] on div at bounding box center [325, 158] width 651 height 317
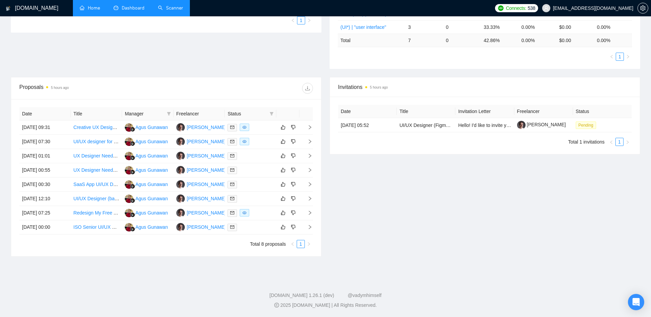
scroll to position [0, 0]
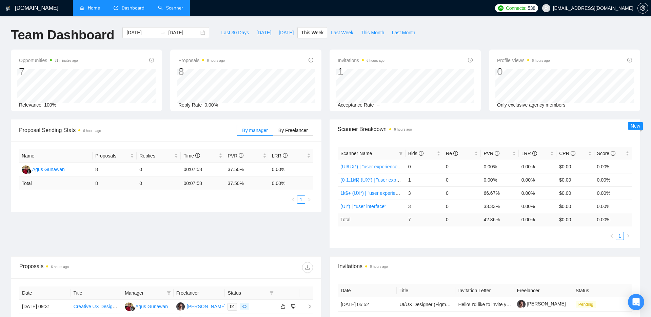
click at [161, 123] on div "Proposal Sending Stats 6 hours ago" at bounding box center [128, 129] width 218 height 19
click at [334, 190] on div "Scanner Name Bids Re PVR LRR CPR Score (UI/UX*) | "user experience" NEW 0 0 0.0…" at bounding box center [485, 193] width 311 height 109
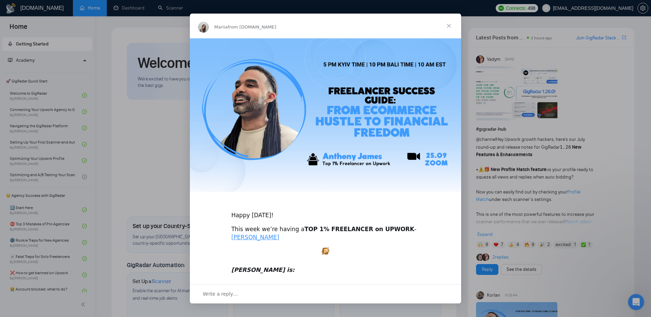
click at [454, 26] on span "Close" at bounding box center [449, 26] width 24 height 24
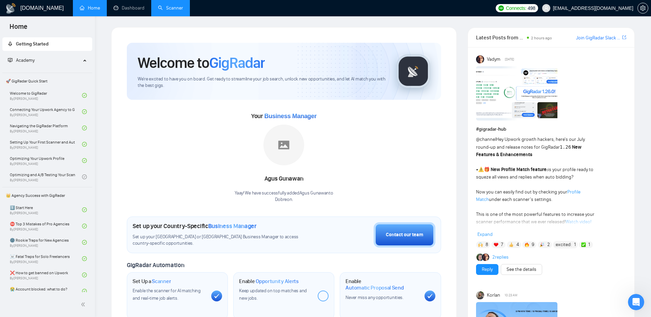
click at [165, 8] on link "Scanner" at bounding box center [170, 8] width 25 height 6
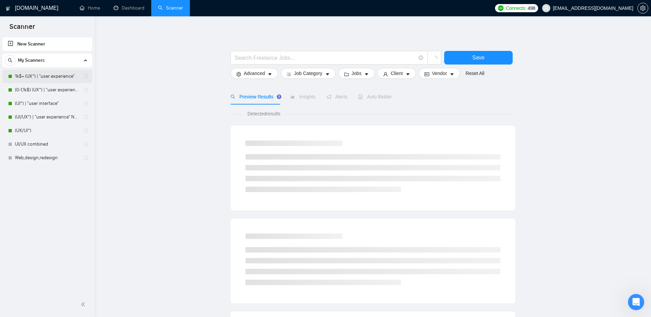
click at [43, 74] on link "1k$+ (UX*) | "user experience"" at bounding box center [47, 77] width 64 height 14
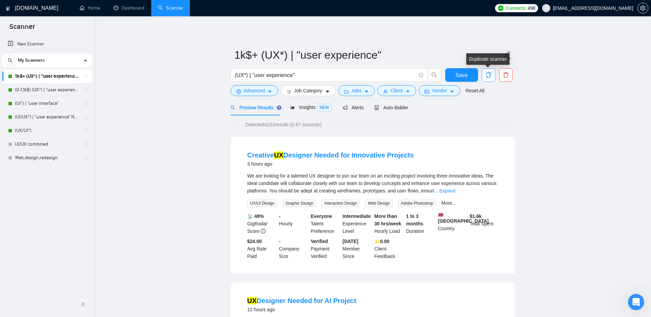
click at [490, 75] on icon "copy" at bounding box center [488, 75] width 5 height 6
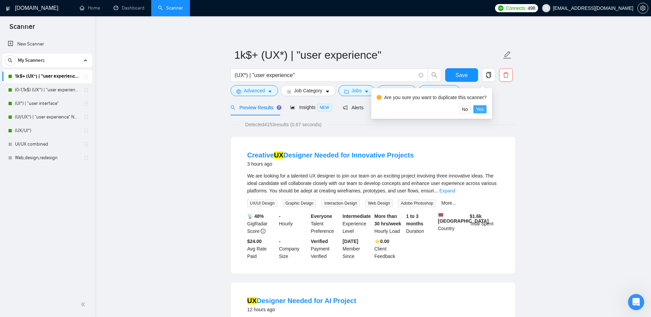
click at [483, 108] on span "Yes" at bounding box center [480, 108] width 8 height 7
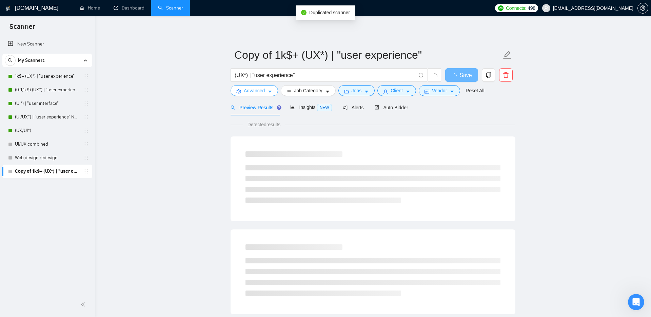
click at [255, 90] on span "Advanced" at bounding box center [254, 90] width 21 height 7
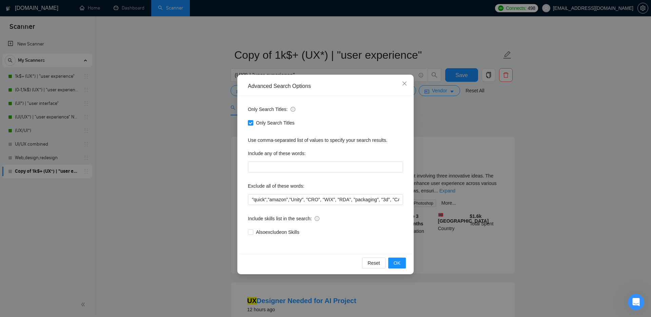
click at [177, 92] on div "Advanced Search Options Only Search Titles: Only Search Titles Use comma-separa…" at bounding box center [325, 158] width 651 height 317
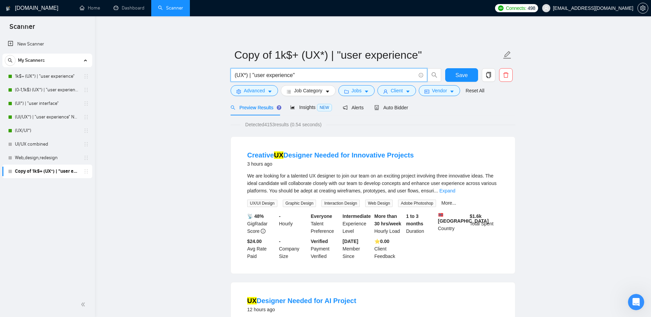
drag, startPoint x: 301, startPoint y: 75, endPoint x: 228, endPoint y: 75, distance: 73.6
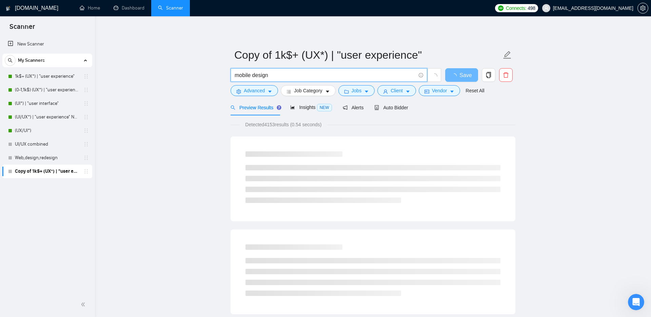
type input "(UX*) | "user experience""
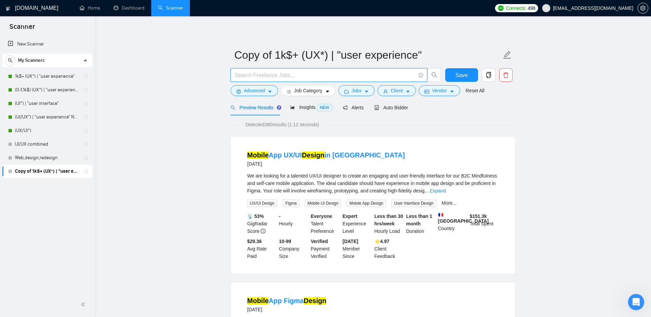
type input """
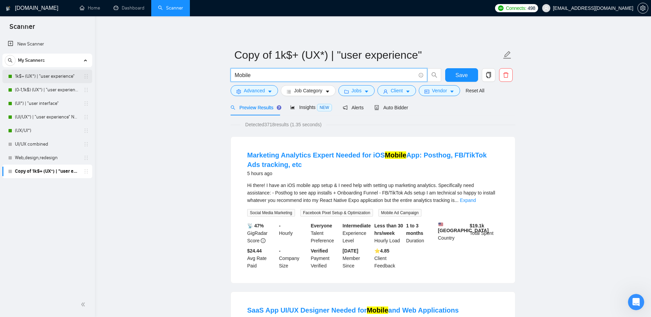
click at [39, 77] on link "1k$+ (UX*) | "user experience"" at bounding box center [47, 77] width 64 height 14
click at [235, 74] on input "Mobile" at bounding box center [325, 75] width 181 height 8
click at [267, 77] on input "(Mobile" at bounding box center [325, 75] width 181 height 8
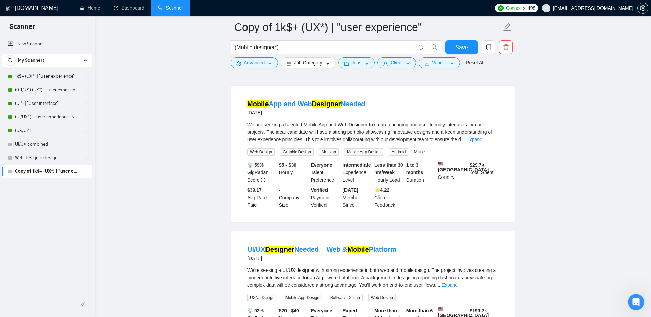
scroll to position [1081, 0]
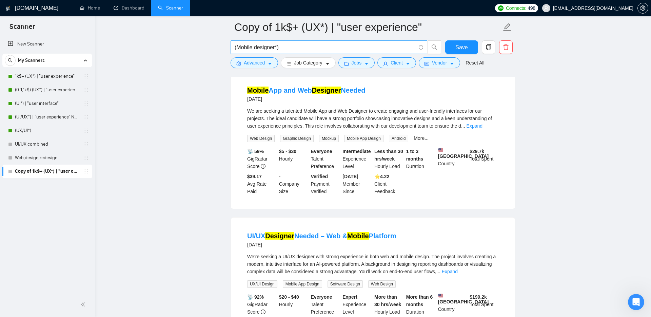
click at [264, 47] on input "(Mobile designer*)" at bounding box center [325, 47] width 181 height 8
click at [258, 62] on span "Advanced" at bounding box center [254, 62] width 21 height 7
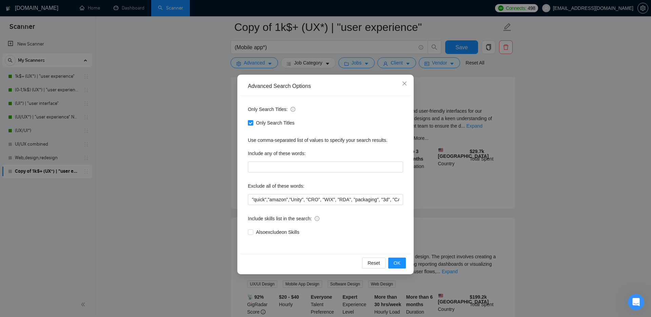
scroll to position [814, 0]
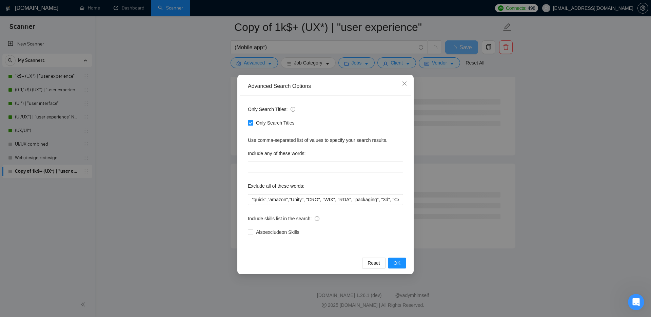
click at [205, 75] on div "Advanced Search Options Only Search Titles: Only Search Titles Use comma-separa…" at bounding box center [325, 158] width 651 height 317
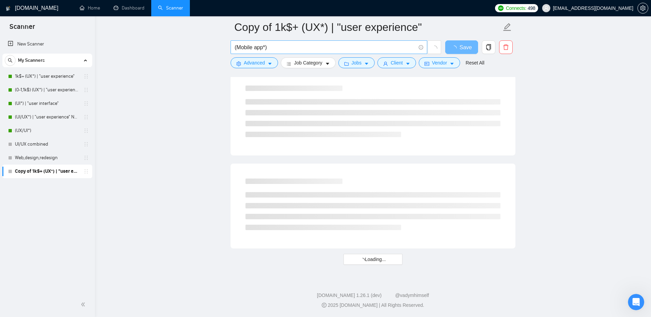
click at [236, 46] on input "(Mobile app*)" at bounding box center [325, 47] width 181 height 8
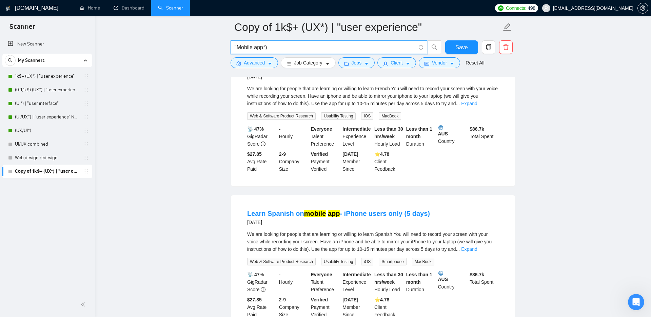
click at [291, 46] on input ""Mobile app*)" at bounding box center [325, 47] width 181 height 8
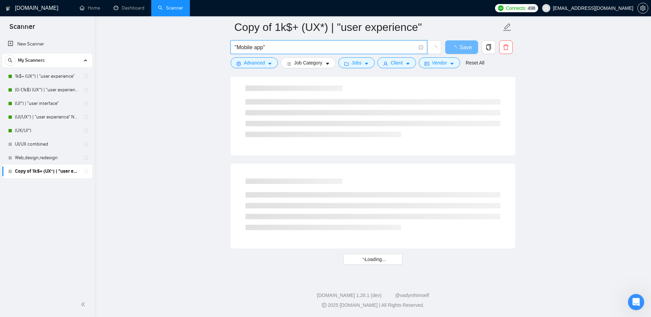
click at [256, 48] on input ""Mobile app"" at bounding box center [325, 47] width 181 height 8
click at [265, 46] on input ""Mobile app"" at bounding box center [325, 47] width 181 height 8
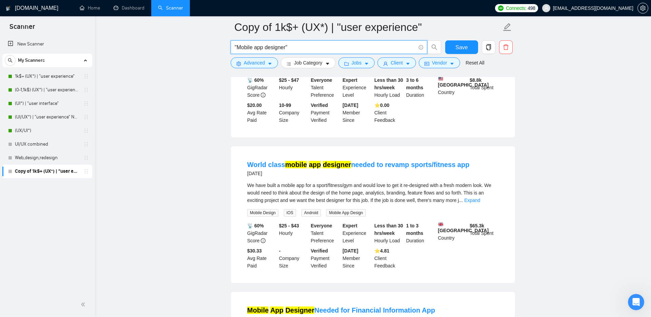
scroll to position [0, 0]
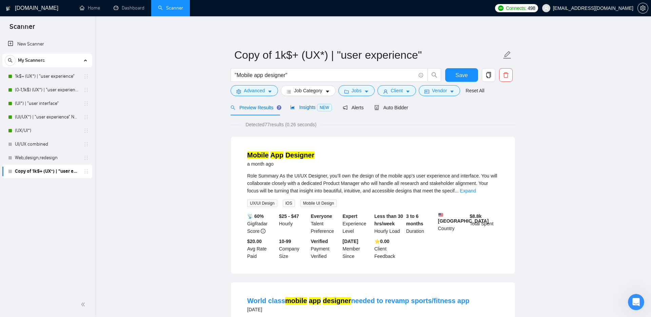
click at [309, 107] on span "Insights NEW" at bounding box center [310, 106] width 41 height 5
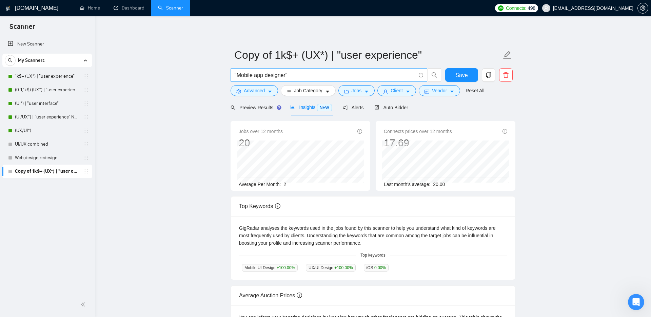
click at [273, 76] on input ""Mobile app designer"" at bounding box center [325, 75] width 181 height 8
click at [283, 75] on input ""Mobile app designer"" at bounding box center [325, 75] width 181 height 8
click at [297, 76] on input ""Mobile app designer"" at bounding box center [325, 75] width 181 height 8
click at [165, 100] on main "Copy of 1k$+ (UX*) | "user experience" "Mobile app designer", "mobile designer"…" at bounding box center [373, 221] width 534 height 388
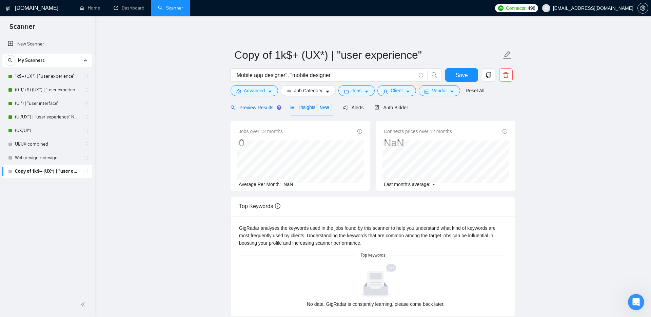
click at [253, 107] on span "Preview Results" at bounding box center [255, 107] width 49 height 5
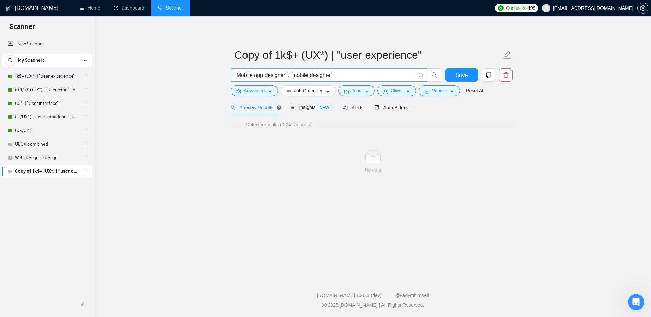
click at [292, 76] on input ""Mobile app designer", "mobile designer"" at bounding box center [325, 75] width 181 height 8
click at [113, 106] on main "Copy of 1k$+ (UX*) | "user experience" "Mobile app designer" | "mobile designer…" at bounding box center [373, 145] width 534 height 237
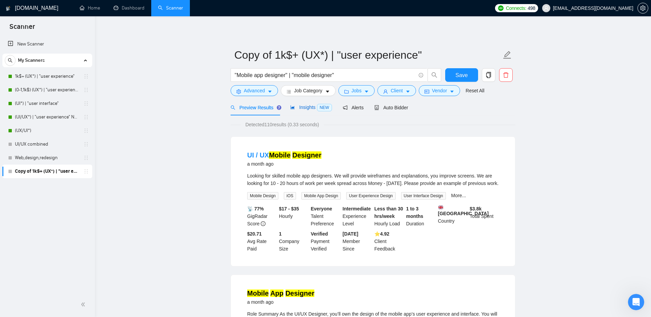
click at [313, 107] on span "Insights NEW" at bounding box center [310, 106] width 41 height 5
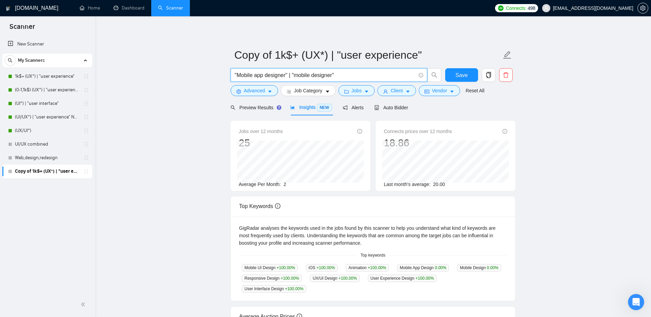
click at [351, 75] on input ""Mobile app designer" | "mobile designer"" at bounding box center [325, 75] width 181 height 8
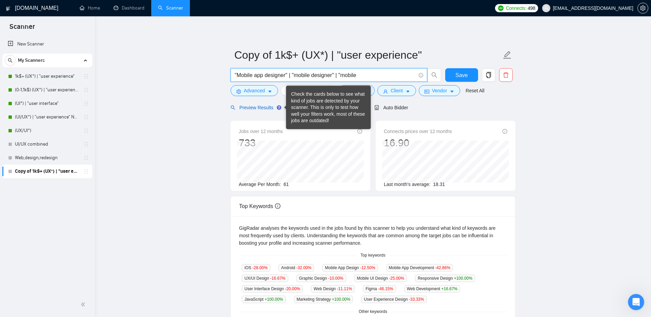
click at [267, 104] on div "Preview Results" at bounding box center [255, 107] width 49 height 7
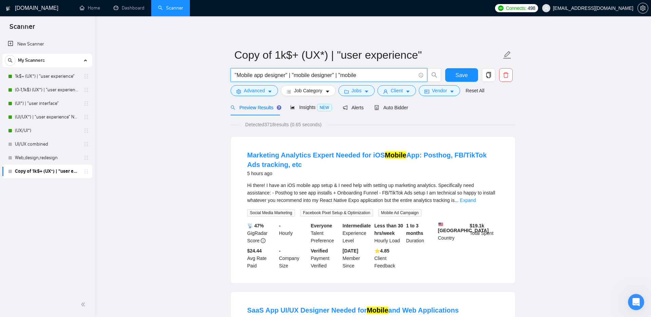
click at [369, 73] on input ""Mobile app designer" | "mobile designer" | "mobile" at bounding box center [325, 75] width 181 height 8
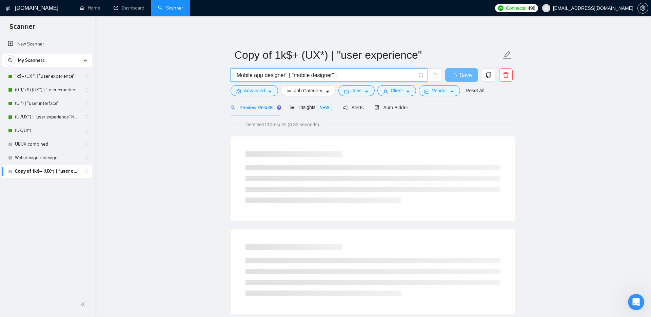
type input ""Mobile app designer" | "mobile designer" |"
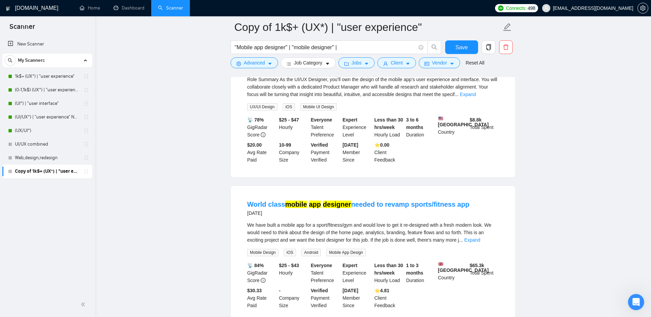
scroll to position [239, 0]
click at [369, 62] on icon "caret-down" at bounding box center [366, 63] width 5 height 5
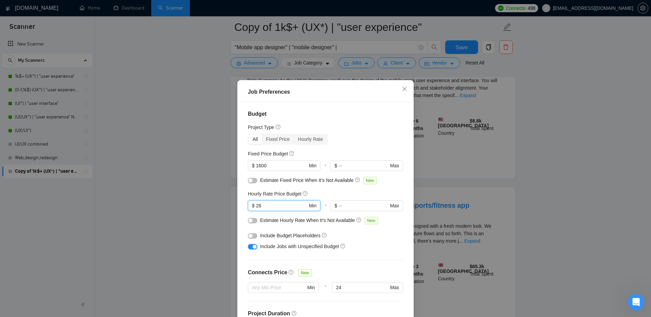
drag, startPoint x: 270, startPoint y: 205, endPoint x: 248, endPoint y: 205, distance: 22.4
click at [248, 205] on div "Budget Project Type All Fixed Price Hourly Rate Fixed Price Budget $ 1600 Min -…" at bounding box center [326, 213] width 172 height 222
type input "30"
click at [241, 189] on div "Budget Project Type All Fixed Price Hourly Rate Fixed Price Budget $ 1600 Min -…" at bounding box center [326, 213] width 172 height 222
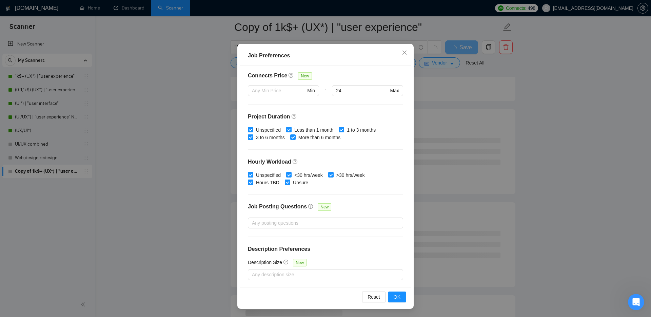
scroll to position [320, 0]
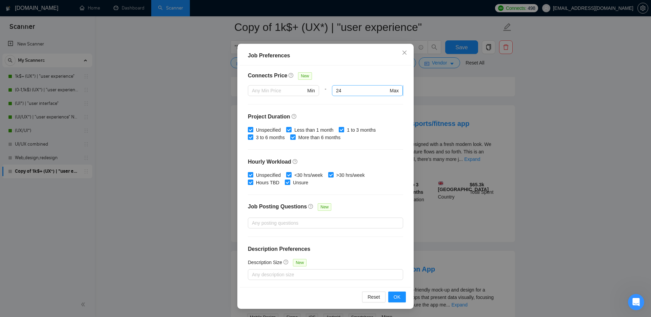
click at [347, 88] on input "24" at bounding box center [362, 90] width 52 height 7
type input "2"
click at [334, 102] on div at bounding box center [367, 100] width 71 height 8
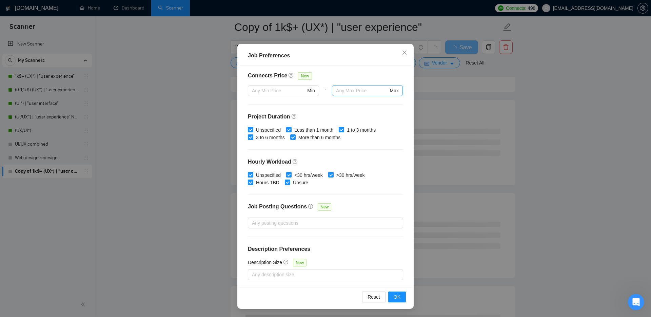
click at [340, 90] on input "text" at bounding box center [362, 90] width 52 height 7
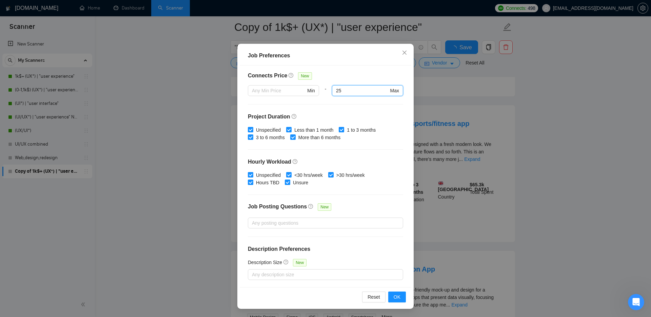
type input "25"
click at [340, 114] on h4 "Project Duration" at bounding box center [325, 117] width 155 height 8
click at [396, 297] on span "OK" at bounding box center [397, 296] width 7 height 7
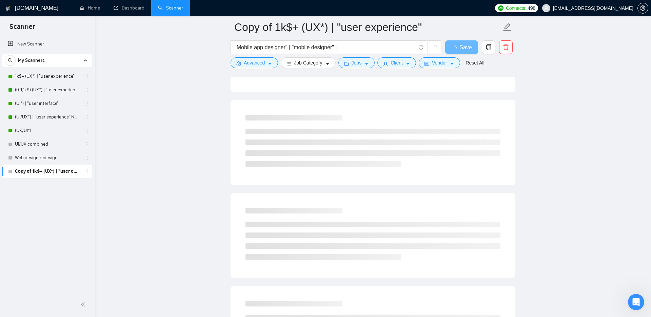
scroll to position [0, 0]
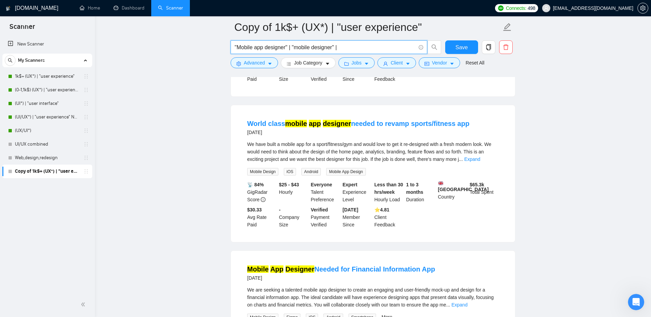
click at [345, 46] on input ""Mobile app designer" | "mobile designer" |" at bounding box center [325, 47] width 181 height 8
type input ""Mobile app designer" | "mobile designer""
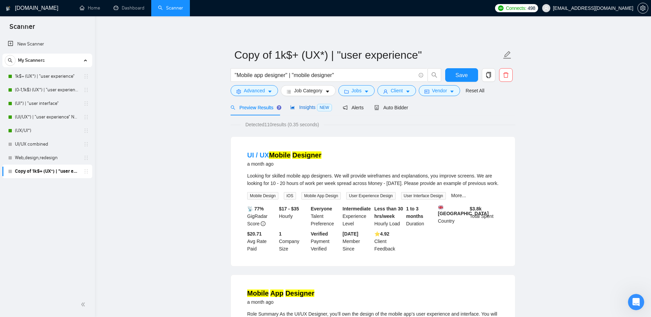
click at [311, 107] on span "Insights NEW" at bounding box center [310, 106] width 41 height 5
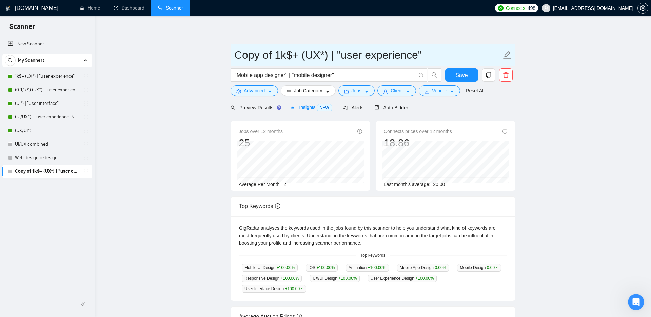
click at [283, 58] on input "Copy of 1k$+ (UX*) | "user experience"" at bounding box center [367, 54] width 267 height 17
drag, startPoint x: 424, startPoint y: 55, endPoint x: 205, endPoint y: 51, distance: 218.7
click at [205, 51] on main "Copy of 1k$+ (UX*) | "user experience" "Mobile app designer" | "mobile designer…" at bounding box center [373, 231] width 534 height 409
type input "Mobile app designer"
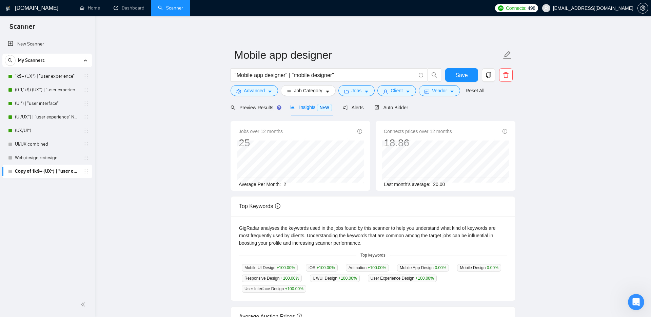
click at [115, 62] on main "Mobile app designer "Mobile app designer" | "mobile designer" Save Advanced Job…" at bounding box center [373, 231] width 534 height 409
click at [362, 111] on div "Alerts" at bounding box center [353, 107] width 21 height 7
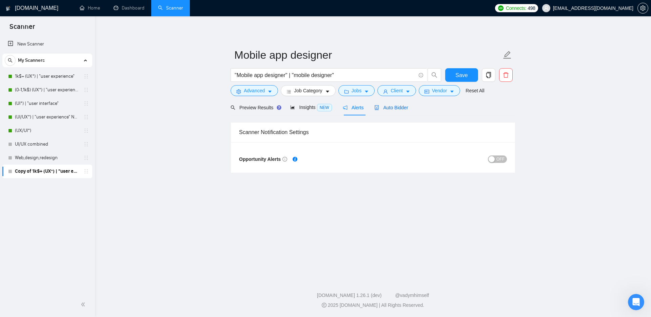
click at [397, 107] on span "Auto Bidder" at bounding box center [391, 107] width 34 height 5
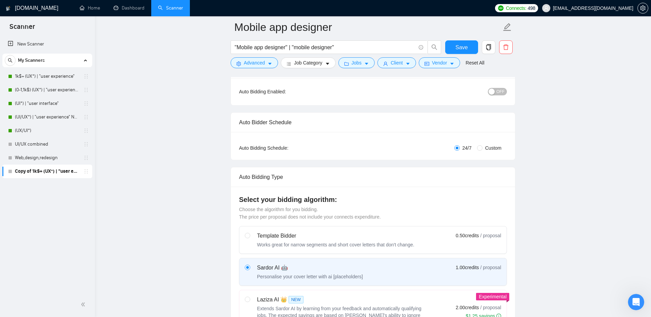
scroll to position [65, 0]
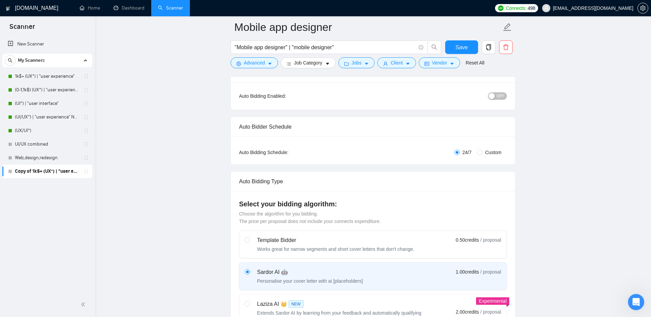
click at [500, 93] on span "OFF" at bounding box center [500, 95] width 8 height 7
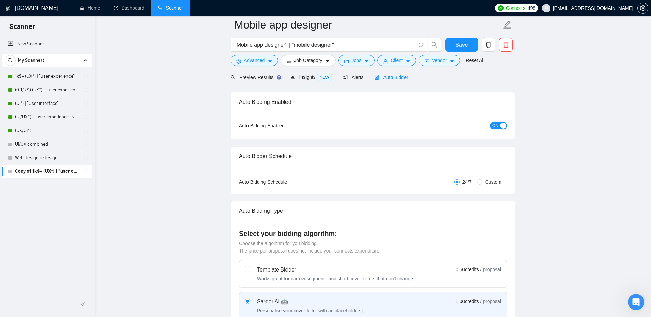
scroll to position [0, 0]
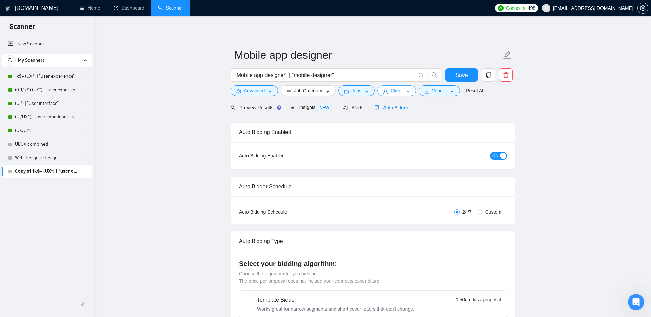
click at [399, 91] on span "Client" at bounding box center [397, 90] width 12 height 7
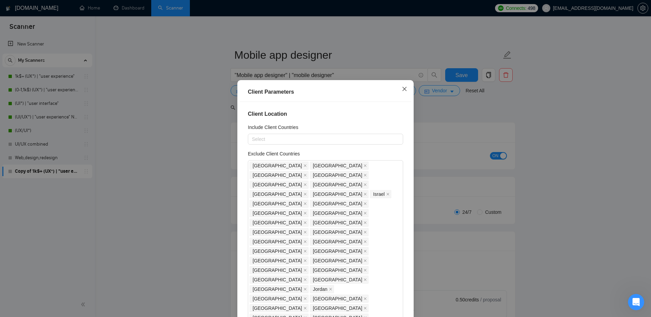
click at [409, 87] on span "Close" at bounding box center [404, 89] width 18 height 18
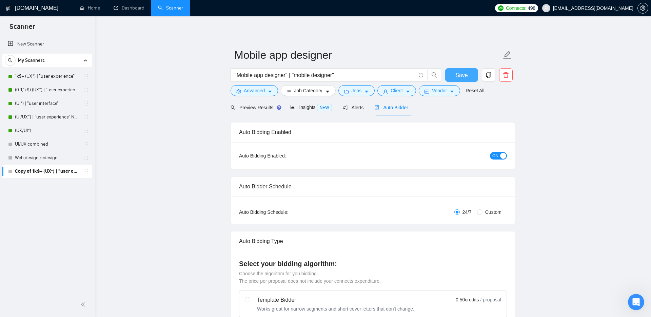
click at [457, 75] on span "Save" at bounding box center [461, 75] width 12 height 8
click at [48, 76] on link "1k$+ (UX*) | "user experience"" at bounding box center [47, 77] width 64 height 14
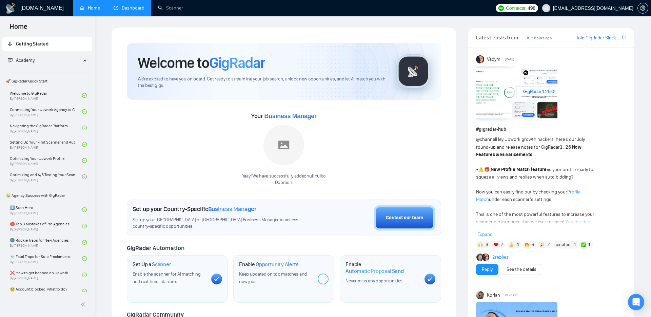
click at [123, 7] on link "Dashboard" at bounding box center [129, 8] width 31 height 6
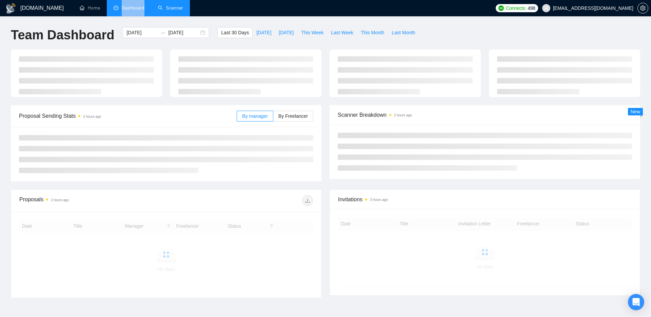
click at [163, 7] on link "Scanner" at bounding box center [170, 8] width 25 height 6
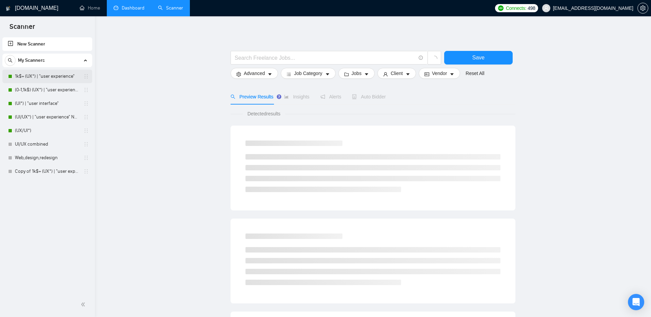
click at [54, 75] on link "1k$+ (UX*) | "user experience"" at bounding box center [47, 77] width 64 height 14
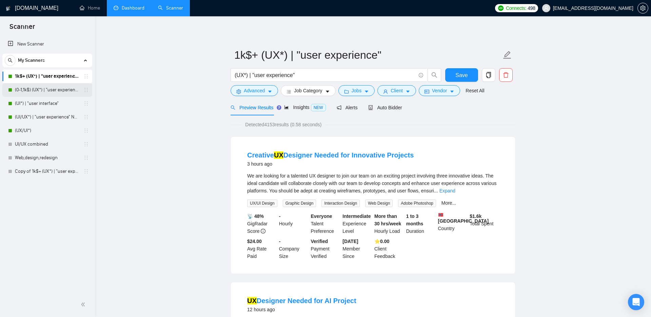
click at [41, 91] on link "(0-1,1k$) (UX*) | "user experience"" at bounding box center [47, 90] width 64 height 14
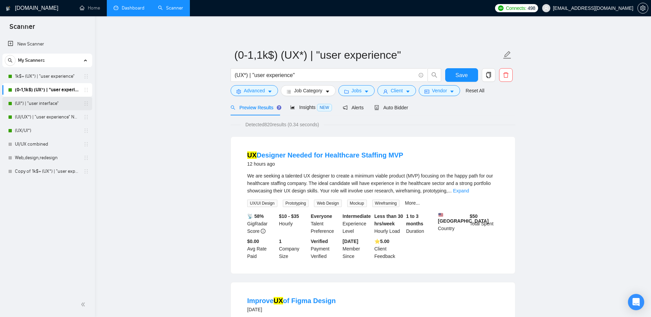
click at [35, 104] on link "(UI*) | "user interface"" at bounding box center [47, 104] width 64 height 14
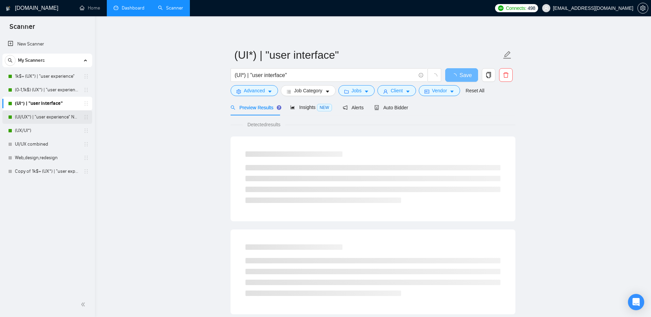
click at [39, 114] on link "(UI/UX*) | "user experience" NEW" at bounding box center [47, 117] width 64 height 14
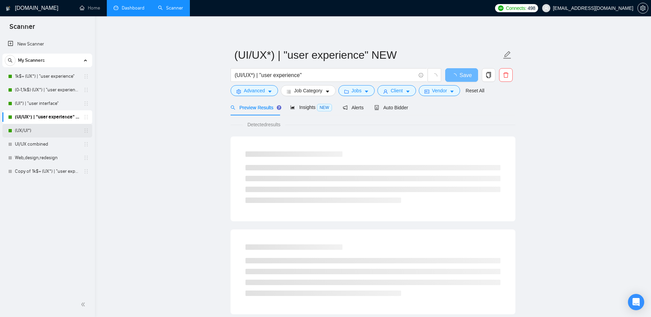
click at [26, 130] on link "(UX/UI*)" at bounding box center [47, 131] width 64 height 14
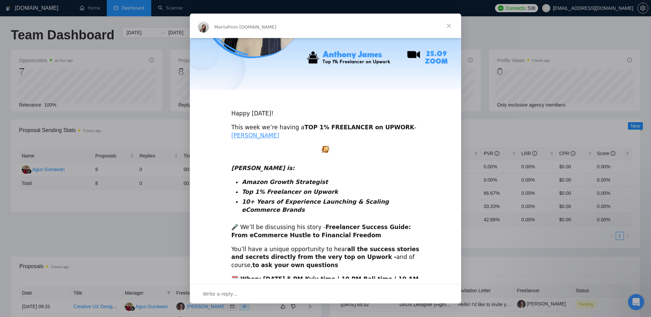
scroll to position [105, 0]
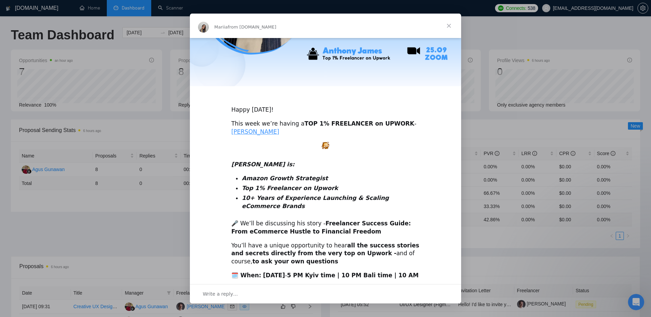
click at [452, 23] on span "Close" at bounding box center [449, 26] width 24 height 24
